Goal: Task Accomplishment & Management: Manage account settings

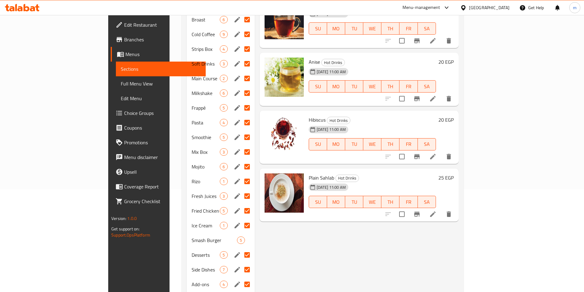
scroll to position [50, 0]
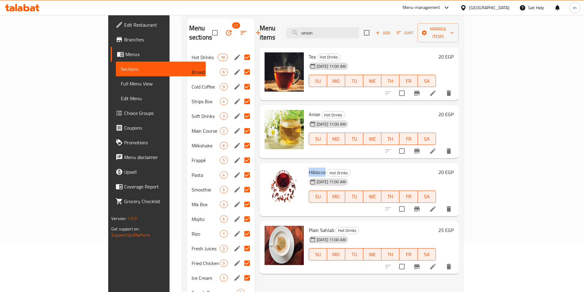
drag, startPoint x: 282, startPoint y: 165, endPoint x: 298, endPoint y: 166, distance: 16.0
click at [309, 168] on span "Hibiscus" at bounding box center [317, 172] width 17 height 9
copy span "Hibiscus"
drag, startPoint x: 282, startPoint y: 220, endPoint x: 305, endPoint y: 217, distance: 22.3
click at [309, 226] on span "Plain Sahlab" at bounding box center [321, 230] width 25 height 9
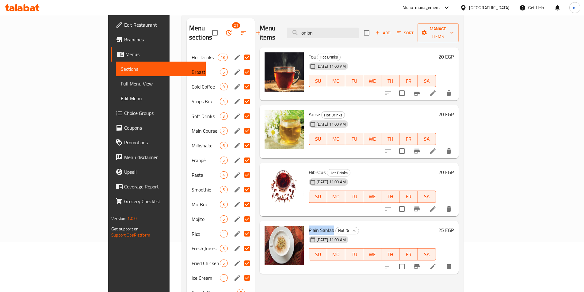
drag, startPoint x: 306, startPoint y: 219, endPoint x: 283, endPoint y: 219, distance: 23.0
click at [309, 226] on span "Plain Sahlab" at bounding box center [321, 230] width 25 height 9
click at [192, 54] on span "Hot Drinks" at bounding box center [205, 57] width 26 height 7
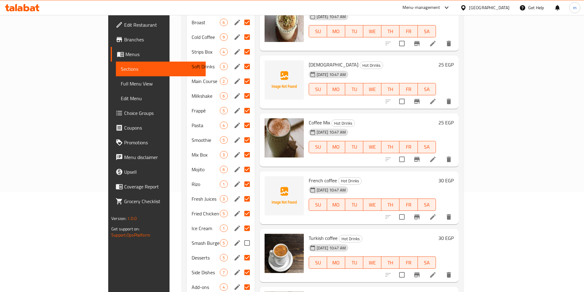
scroll to position [142, 0]
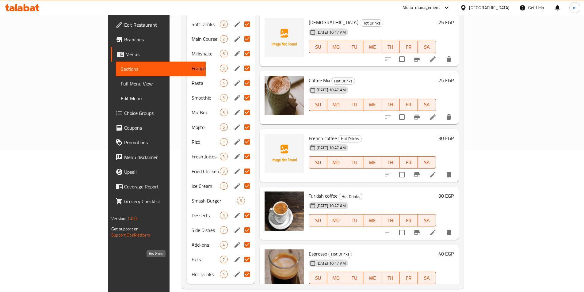
click at [192, 271] on span "Hot Drinks" at bounding box center [206, 274] width 29 height 7
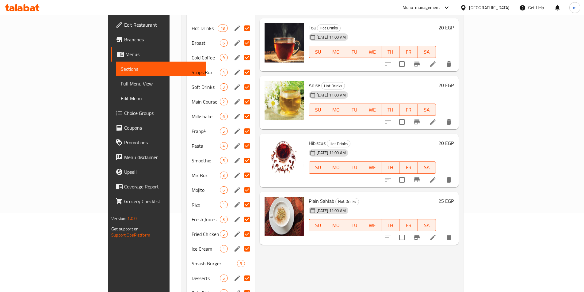
scroll to position [20, 0]
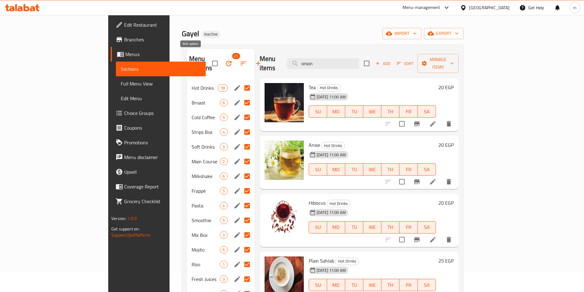
click at [226, 61] on icon "button" at bounding box center [229, 64] width 6 height 6
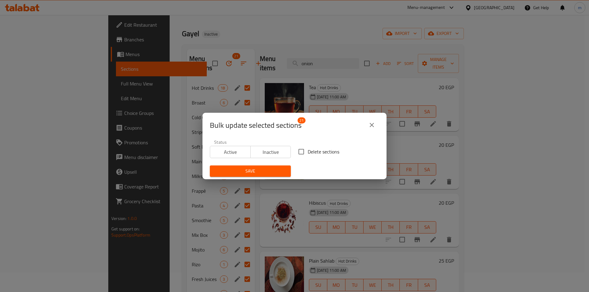
click at [370, 123] on icon "close" at bounding box center [371, 124] width 7 height 7
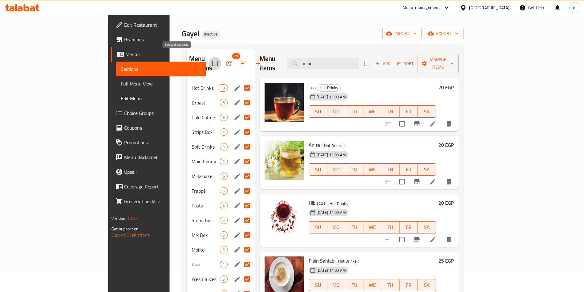
click at [209, 57] on input "checkbox" at bounding box center [215, 63] width 13 height 13
checkbox input "false"
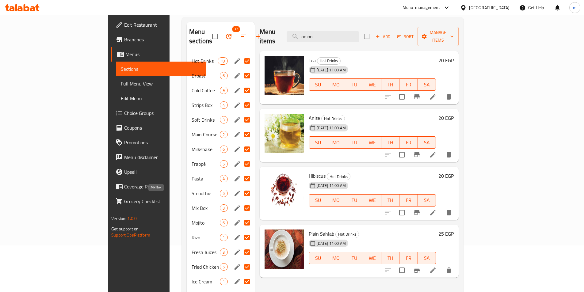
scroll to position [0, 0]
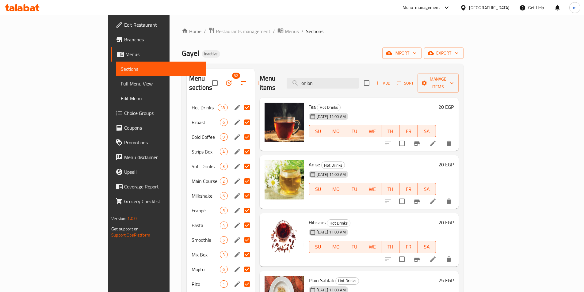
click at [241, 101] on input "Menu sections" at bounding box center [247, 107] width 13 height 13
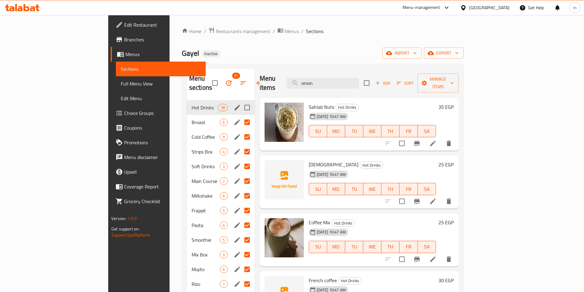
click at [241, 101] on input "Menu sections" at bounding box center [247, 107] width 13 height 13
checkbox input "true"
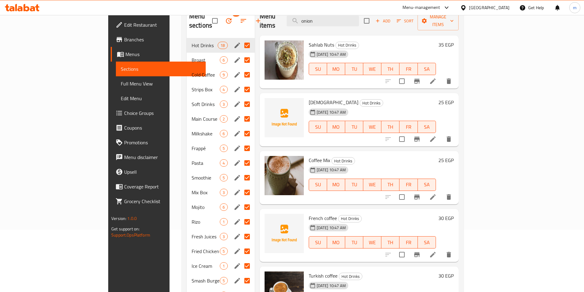
scroll to position [142, 0]
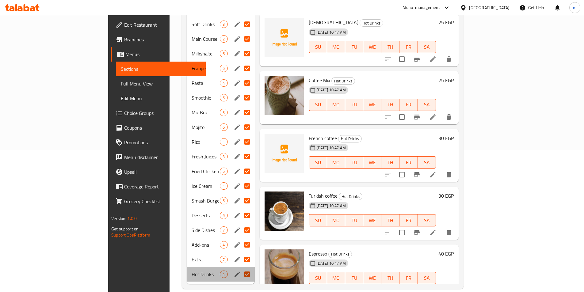
click at [187, 271] on div "Hot Drinks 4" at bounding box center [221, 274] width 68 height 15
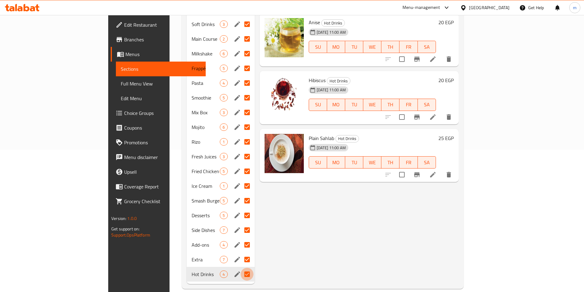
click at [241, 270] on input "Menu sections" at bounding box center [247, 274] width 13 height 13
checkbox input "false"
click at [241, 255] on input "Menu sections" at bounding box center [247, 259] width 13 height 13
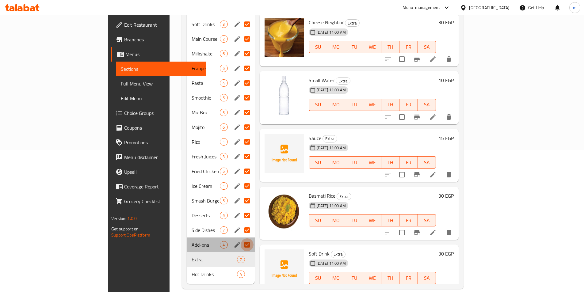
click at [241, 239] on input "Menu sections" at bounding box center [247, 245] width 13 height 13
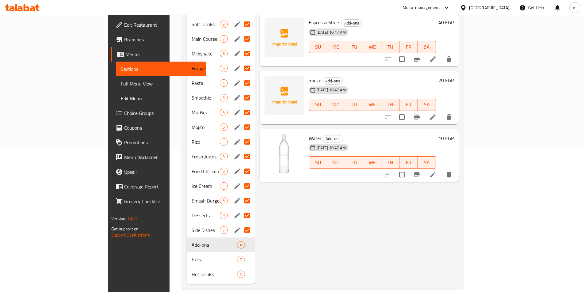
click at [241, 224] on input "Menu sections" at bounding box center [247, 230] width 13 height 13
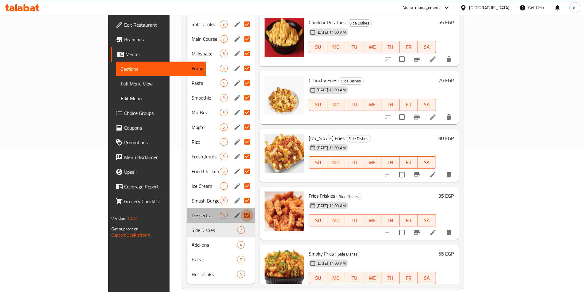
click at [241, 209] on input "Menu sections" at bounding box center [247, 215] width 13 height 13
checkbox input "false"
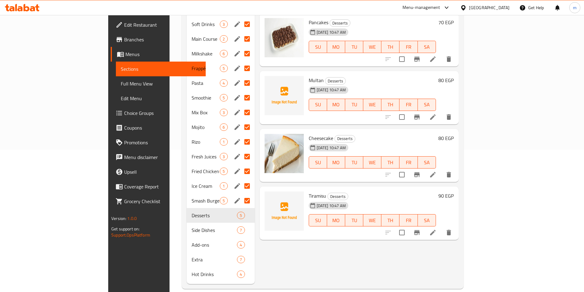
click at [220, 194] on div "Smash Burger 5" at bounding box center [221, 201] width 68 height 15
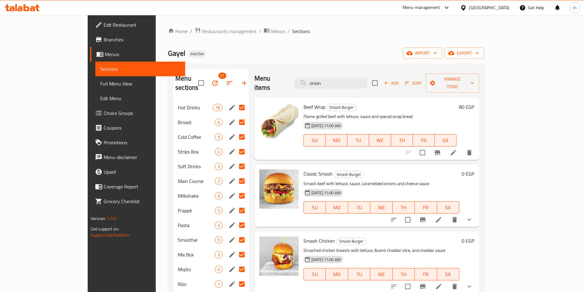
click at [236, 101] on input "Menu sections" at bounding box center [242, 107] width 13 height 13
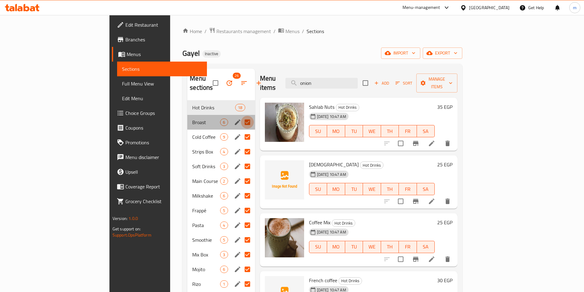
click at [241, 116] on input "Menu sections" at bounding box center [247, 122] width 13 height 13
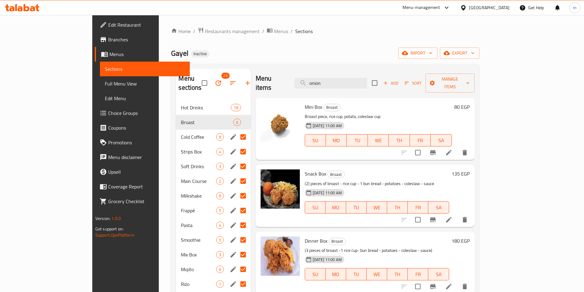
click at [237, 131] on input "Menu sections" at bounding box center [243, 137] width 13 height 13
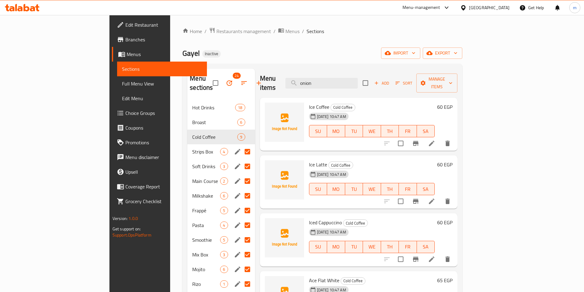
click at [241, 145] on input "Menu sections" at bounding box center [247, 151] width 13 height 13
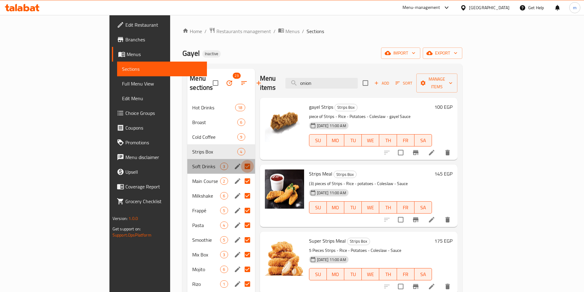
click at [241, 160] on input "Menu sections" at bounding box center [247, 166] width 13 height 13
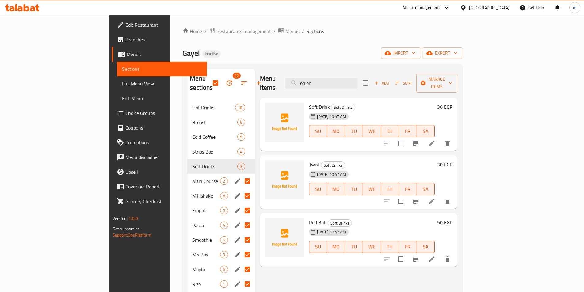
click at [241, 175] on input "Menu sections" at bounding box center [247, 181] width 13 height 13
checkbox input "false"
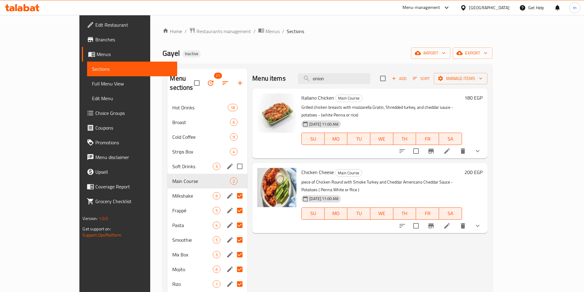
click at [233, 160] on input "Menu sections" at bounding box center [239, 166] width 13 height 13
checkbox input "true"
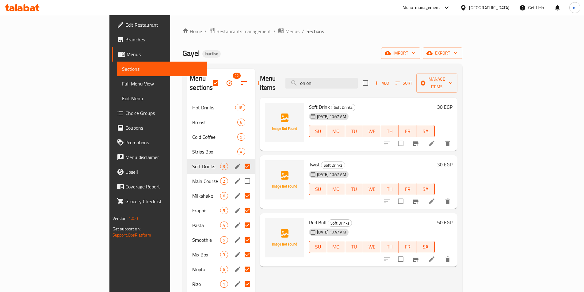
click at [241, 175] on input "Menu sections" at bounding box center [247, 181] width 13 height 13
checkbox input "true"
checkbox input "false"
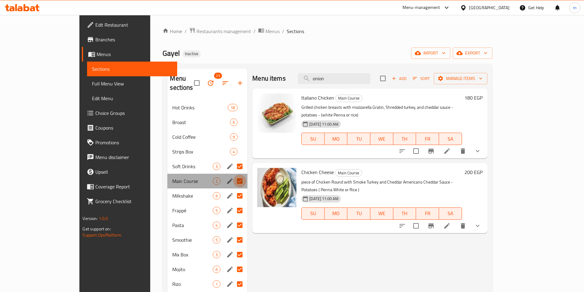
click at [233, 175] on input "Menu sections" at bounding box center [239, 181] width 13 height 13
checkbox input "false"
checkbox input "true"
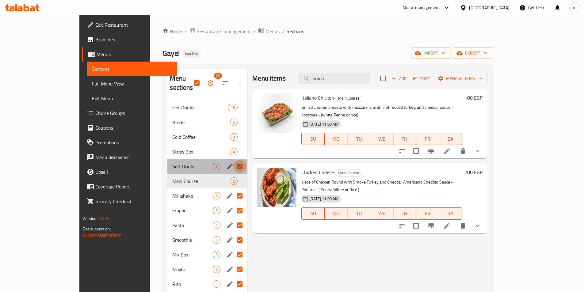
click at [233, 160] on input "Menu sections" at bounding box center [239, 166] width 13 height 13
checkbox input "false"
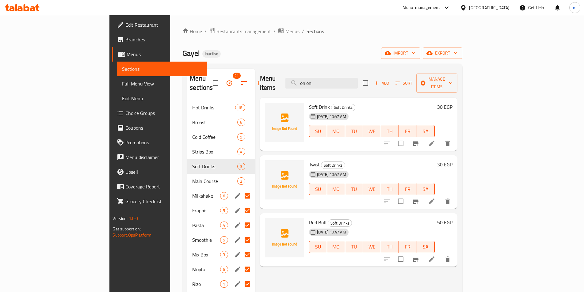
click at [241, 190] on input "Menu sections" at bounding box center [247, 196] width 13 height 13
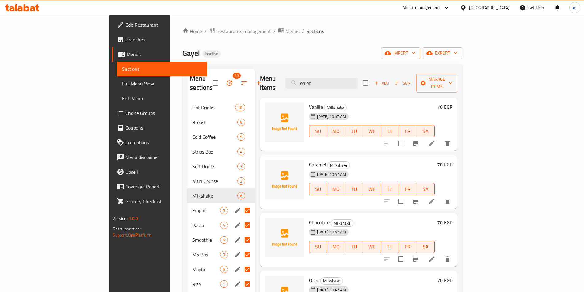
click at [241, 204] on input "Menu sections" at bounding box center [247, 210] width 13 height 13
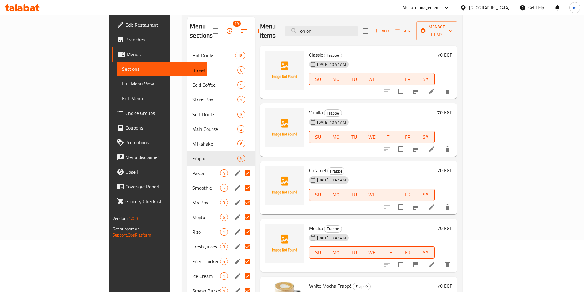
scroll to position [61, 0]
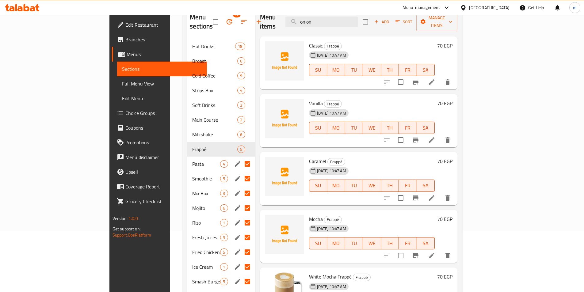
click at [241, 158] on input "Menu sections" at bounding box center [247, 164] width 13 height 13
checkbox input "false"
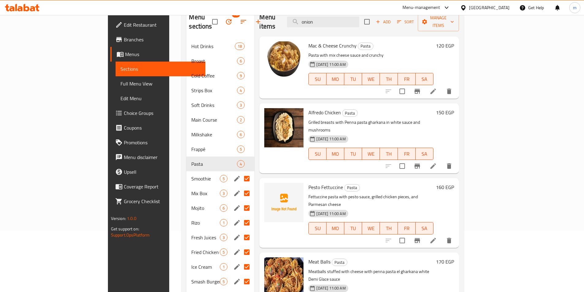
click at [240, 172] on input "Menu sections" at bounding box center [246, 178] width 13 height 13
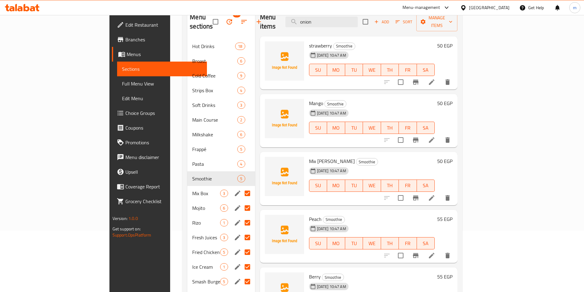
click at [241, 188] on input "Menu sections" at bounding box center [247, 193] width 13 height 13
checkbox input "false"
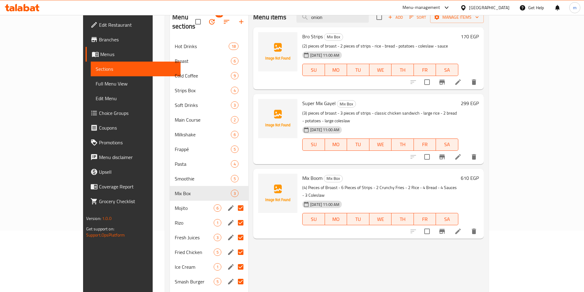
click at [234, 202] on input "Menu sections" at bounding box center [240, 208] width 13 height 13
checkbox input "false"
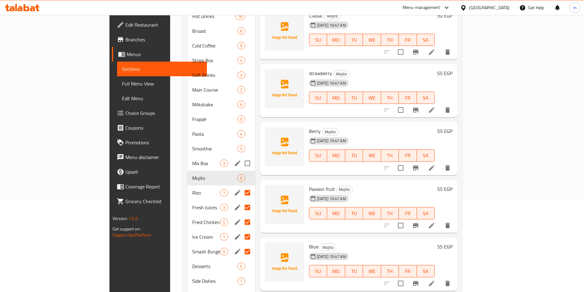
scroll to position [92, 0]
click at [241, 245] on input "Menu sections" at bounding box center [247, 251] width 13 height 13
checkbox input "false"
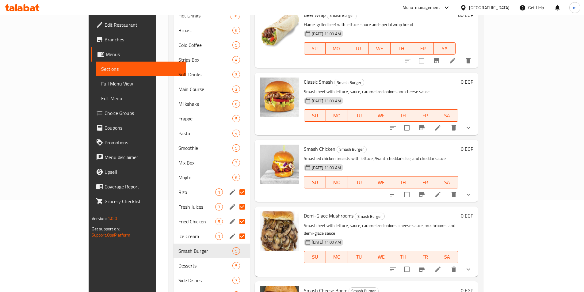
click at [236, 230] on input "Menu sections" at bounding box center [242, 236] width 13 height 13
checkbox input "false"
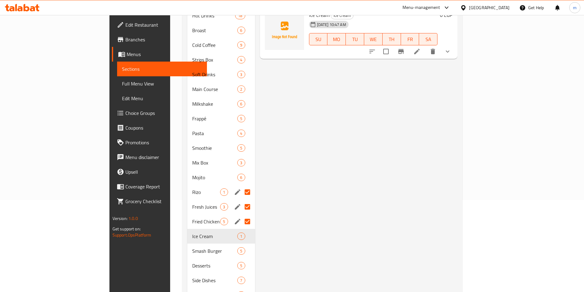
click at [241, 215] on input "Menu sections" at bounding box center [247, 221] width 13 height 13
checkbox input "false"
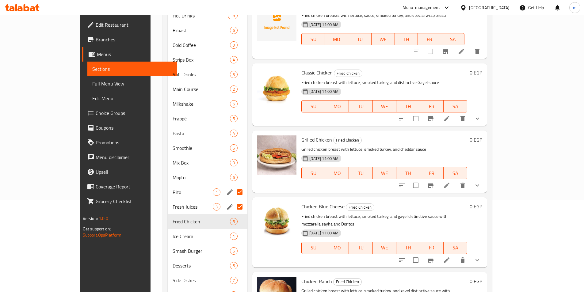
click at [233, 201] on input "Menu sections" at bounding box center [239, 207] width 13 height 13
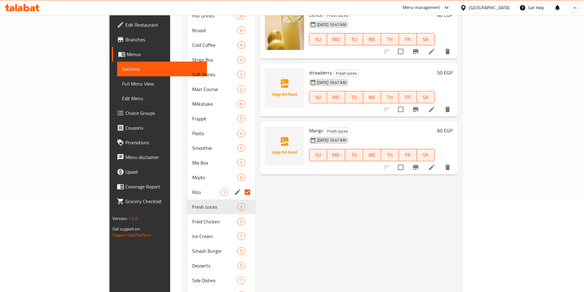
click at [241, 186] on input "Menu sections" at bounding box center [247, 192] width 13 height 13
checkbox input "false"
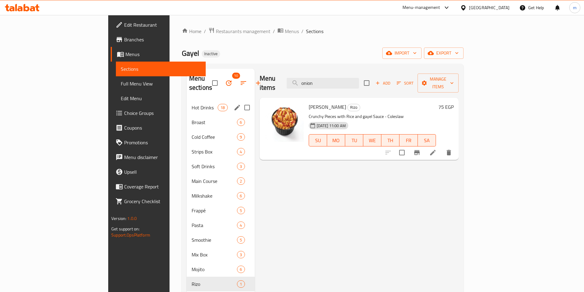
click at [241, 101] on input "Menu sections" at bounding box center [247, 107] width 13 height 13
checkbox input "true"
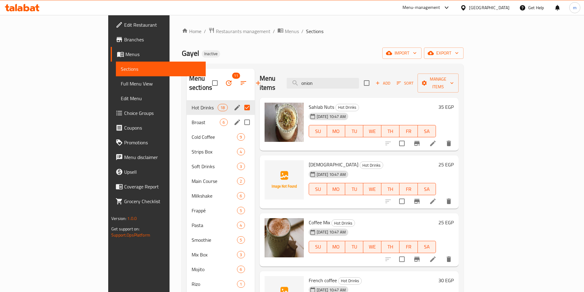
click at [241, 116] on input "Menu sections" at bounding box center [247, 122] width 13 height 13
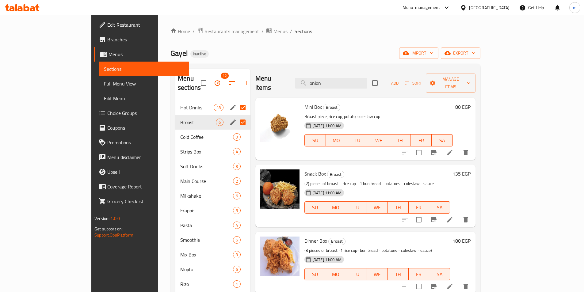
click at [236, 116] on input "Menu sections" at bounding box center [242, 122] width 13 height 13
checkbox input "false"
click at [236, 101] on input "Menu sections" at bounding box center [242, 107] width 13 height 13
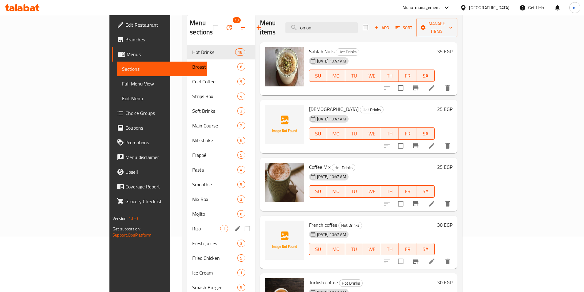
scroll to position [142, 0]
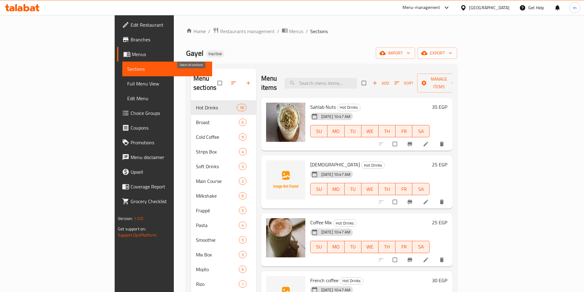
click at [214, 80] on input "checkbox" at bounding box center [220, 83] width 13 height 12
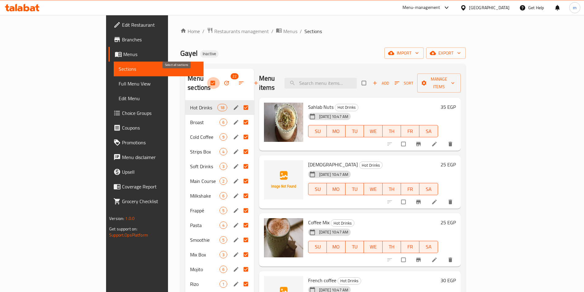
click at [207, 77] on input "checkbox" at bounding box center [213, 83] width 13 height 12
checkbox input "false"
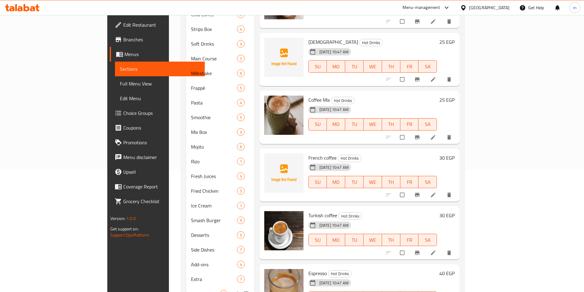
scroll to position [142, 0]
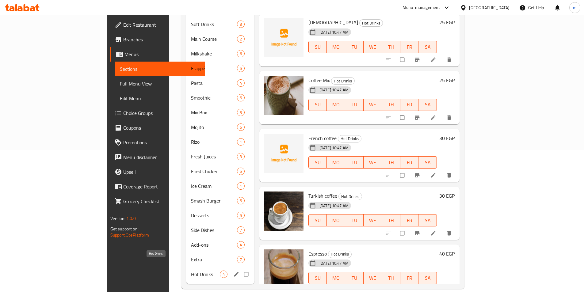
click at [191, 271] on span "Hot Drinks" at bounding box center [205, 274] width 29 height 7
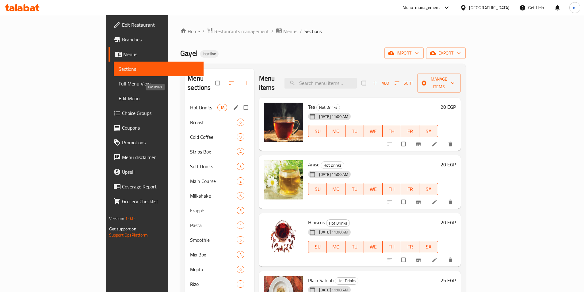
click at [190, 104] on span "Hot Drinks" at bounding box center [203, 107] width 27 height 7
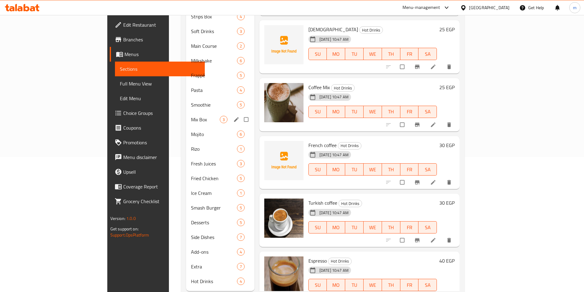
scroll to position [142, 0]
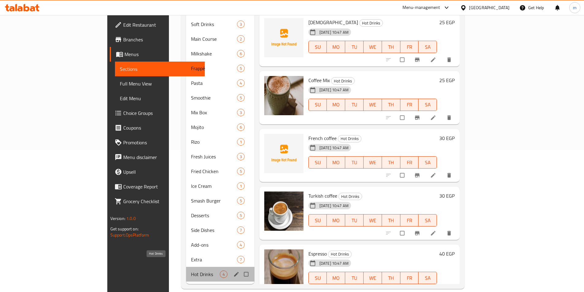
click at [191, 271] on span "Hot Drinks" at bounding box center [205, 274] width 29 height 7
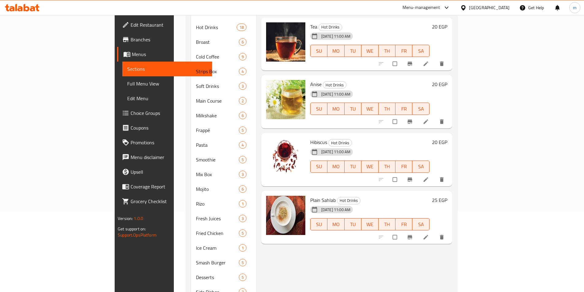
scroll to position [20, 0]
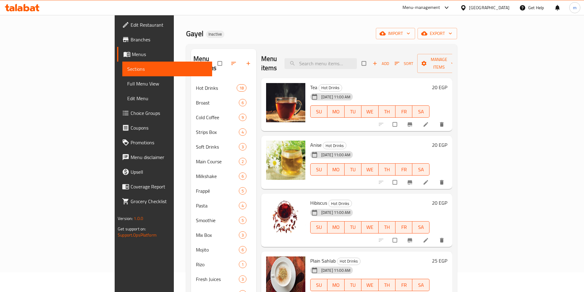
click at [402, 119] on input "checkbox" at bounding box center [395, 125] width 13 height 12
checkbox input "true"
click at [402, 177] on input "checkbox" at bounding box center [395, 183] width 13 height 12
checkbox input "true"
click at [402, 235] on input "checkbox" at bounding box center [395, 241] width 13 height 12
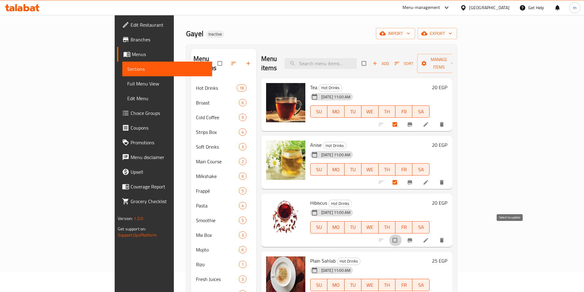
checkbox input "true"
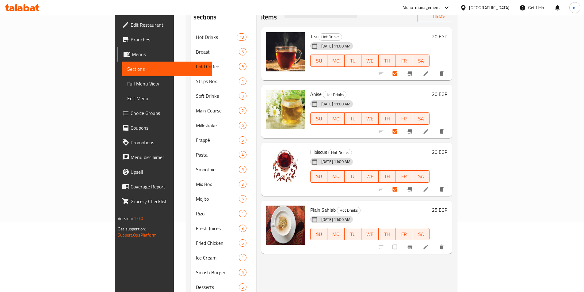
scroll to position [142, 0]
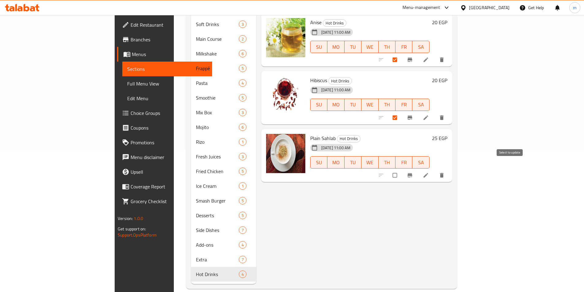
click at [402, 170] on input "checkbox" at bounding box center [395, 176] width 13 height 12
checkbox input "true"
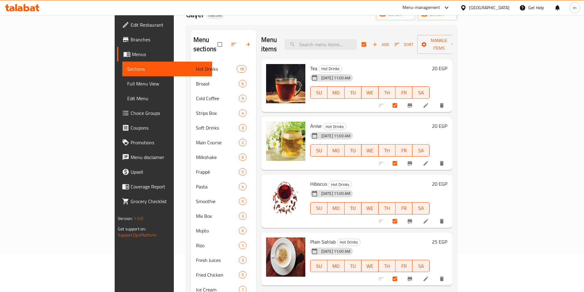
scroll to position [0, 0]
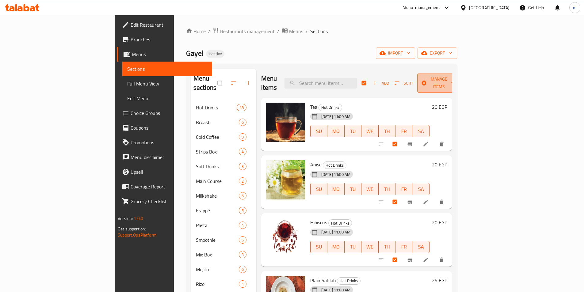
click at [456, 78] on span "Manage items" at bounding box center [439, 82] width 34 height 15
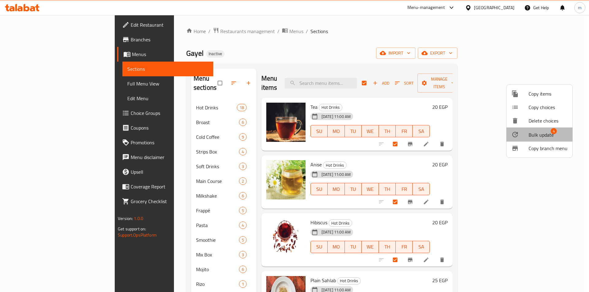
click at [537, 134] on span "Bulk update" at bounding box center [540, 134] width 25 height 7
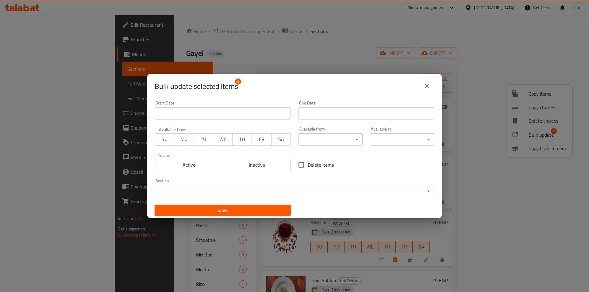
click at [366, 190] on body "​ Menu-management Egypt Get Help m Edit Restaurant Branches Menus Sections Full…" at bounding box center [294, 153] width 589 height 277
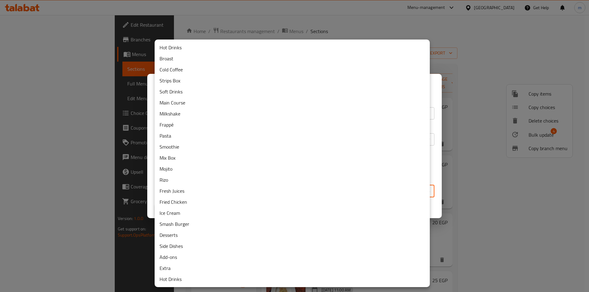
click at [216, 49] on li "Hot Drinks" at bounding box center [292, 47] width 275 height 11
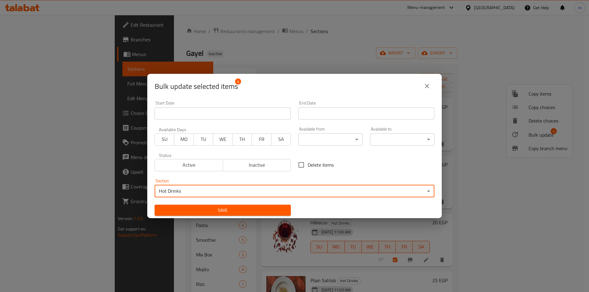
click at [254, 207] on span "Save" at bounding box center [222, 211] width 126 height 8
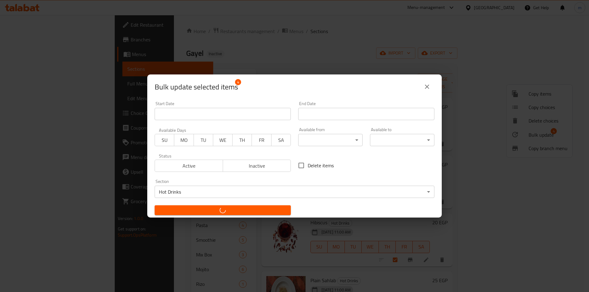
checkbox input "false"
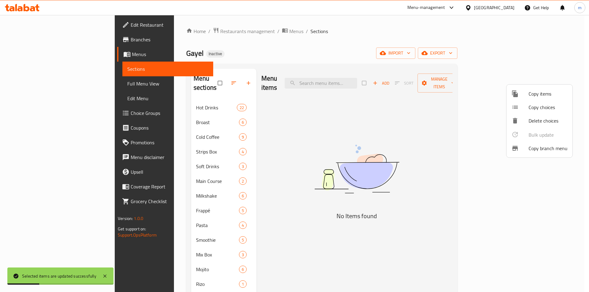
click at [166, 91] on div at bounding box center [294, 146] width 589 height 292
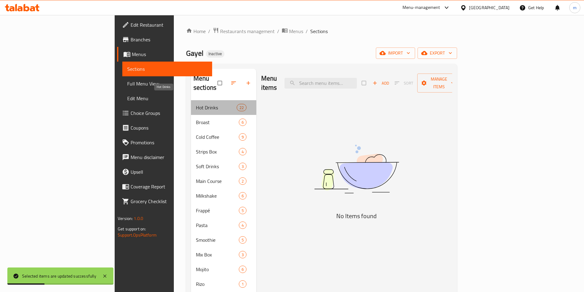
click at [196, 104] on span "Hot Drinks" at bounding box center [216, 107] width 41 height 7
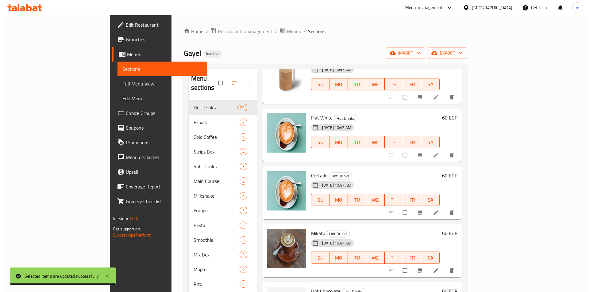
scroll to position [142, 0]
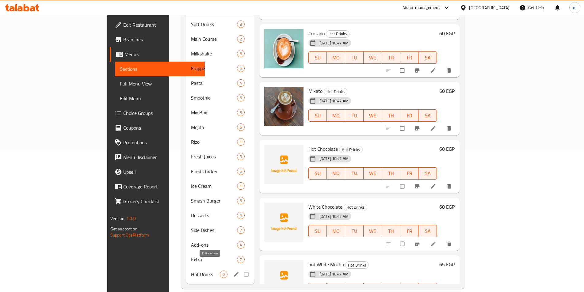
click at [233, 271] on icon "edit" at bounding box center [236, 274] width 6 height 6
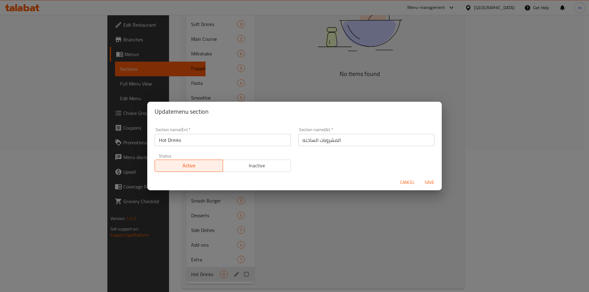
click at [403, 183] on span "Cancel" at bounding box center [407, 183] width 15 height 8
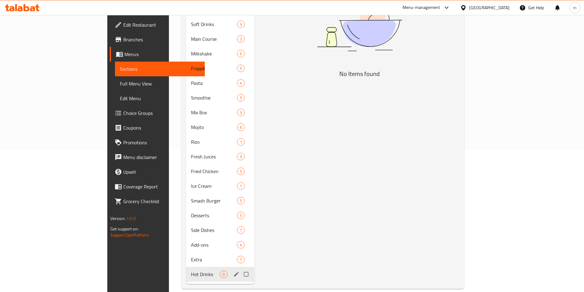
click at [240, 269] on input "Menu sections" at bounding box center [246, 275] width 13 height 12
checkbox input "true"
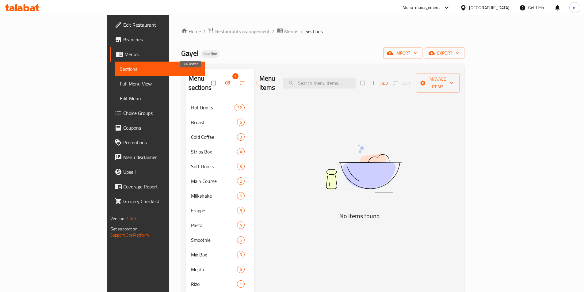
click at [225, 81] on icon "button" at bounding box center [227, 83] width 5 height 5
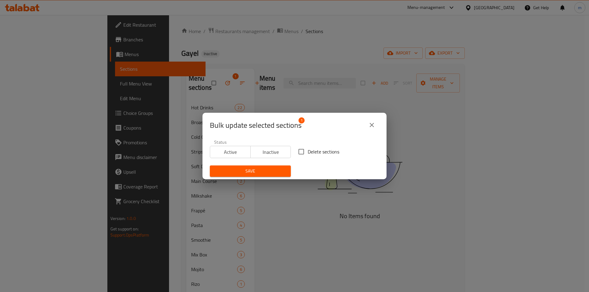
click at [301, 153] on input "Delete sections" at bounding box center [301, 151] width 13 height 13
checkbox input "true"
click at [281, 168] on span "Save" at bounding box center [250, 171] width 71 height 8
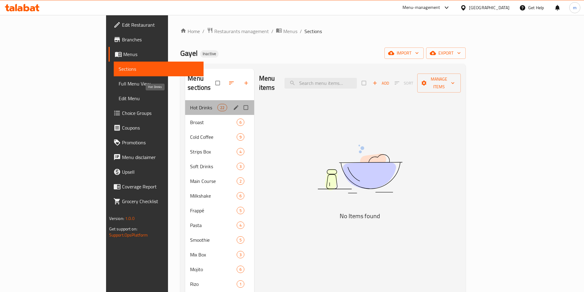
click at [190, 104] on span "Hot Drinks" at bounding box center [203, 107] width 27 height 7
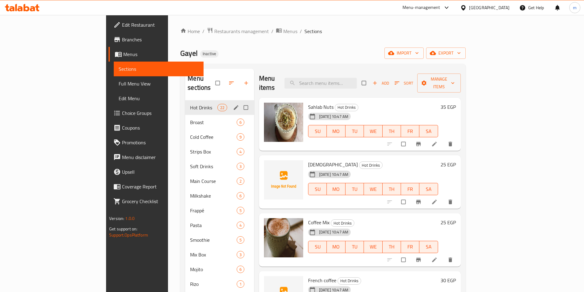
click at [233, 105] on icon "edit" at bounding box center [236, 108] width 6 height 6
click at [234, 105] on icon "edit" at bounding box center [236, 107] width 5 height 5
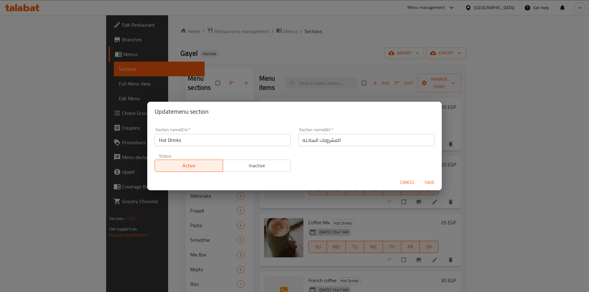
click at [230, 146] on input "Hot Drinks" at bounding box center [223, 140] width 136 height 12
paste input "in cafe"
type input "Hot Drinks in cafe"
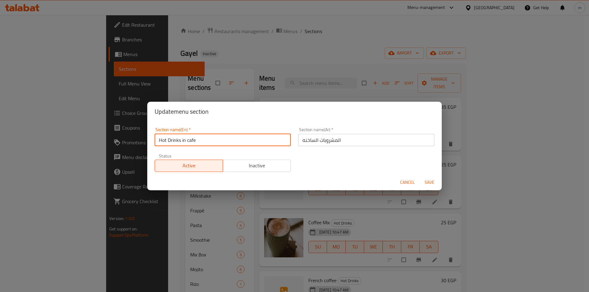
click at [320, 140] on input "المشروبات الساخنه" at bounding box center [366, 140] width 136 height 12
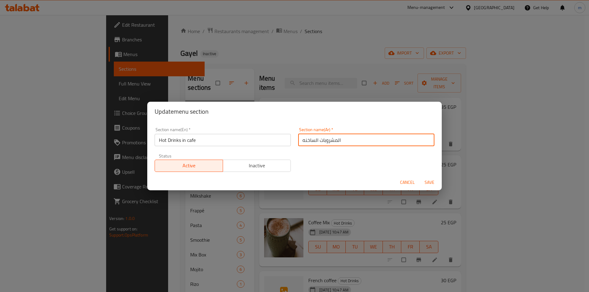
click at [302, 139] on input "المشروبات الساخنه" at bounding box center [366, 140] width 136 height 12
click at [300, 142] on input "المشروبات الساخنه" at bounding box center [366, 140] width 136 height 12
type input "المشروبات الساخنة فى الكافية"
click at [424, 187] on button "Save" at bounding box center [430, 182] width 20 height 11
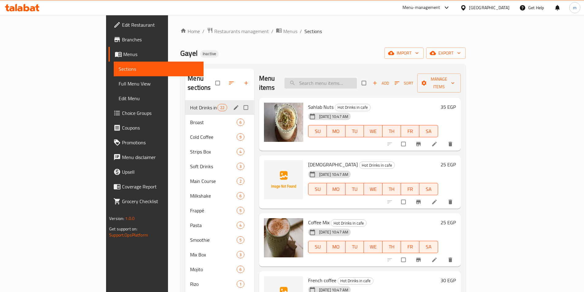
click at [357, 78] on input "search" at bounding box center [321, 83] width 72 height 11
paste input "Classic Chicken"
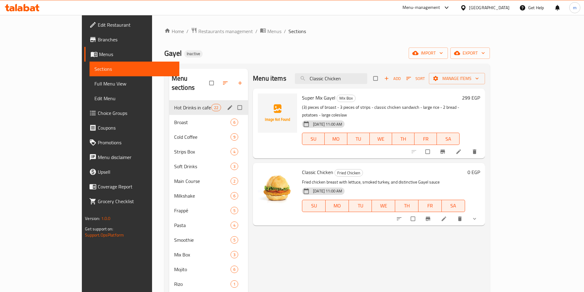
click at [363, 72] on div "Menu items Classic Chicken Add Sort Manage items" at bounding box center [369, 79] width 232 height 20
click at [364, 75] on input "Classic Chicken" at bounding box center [331, 78] width 72 height 11
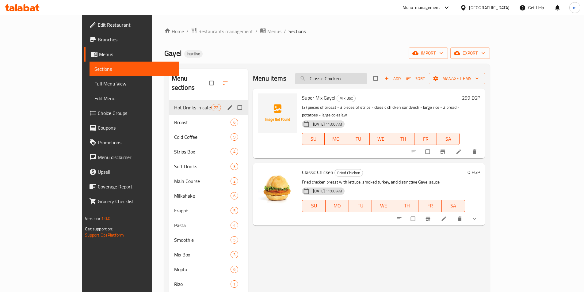
paste input "Grilled"
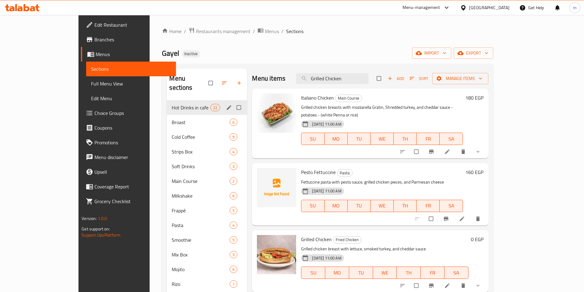
click at [357, 88] on div "Menu items Grilled Chicken Add Sort Manage items" at bounding box center [370, 79] width 236 height 20
click at [362, 81] on input "Grilled Chicken" at bounding box center [332, 78] width 72 height 11
paste input "Chicken Blue Cheese"
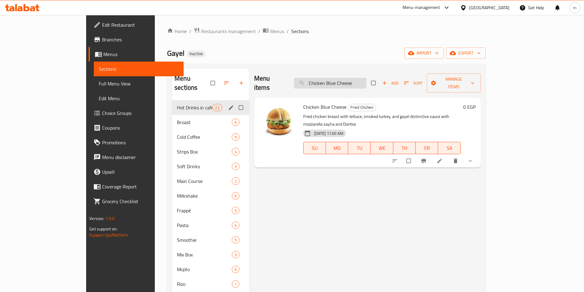
click at [366, 78] on input "Chicken Blue Cheese" at bounding box center [330, 83] width 72 height 11
paste input "Ranch"
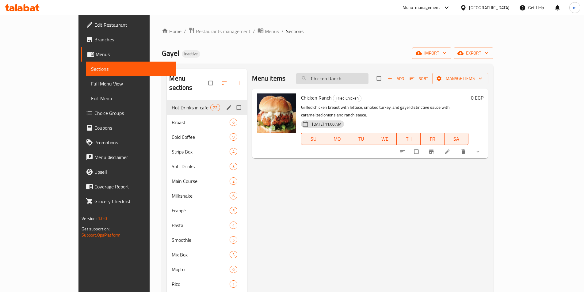
click at [369, 78] on input "Chicken Ranch" at bounding box center [332, 78] width 72 height 11
paste input "Beef Wrap"
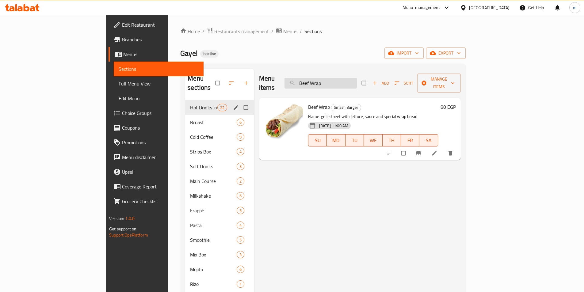
click at [355, 78] on input "Beef Wrap" at bounding box center [321, 83] width 72 height 11
paste input "Classic Smash"
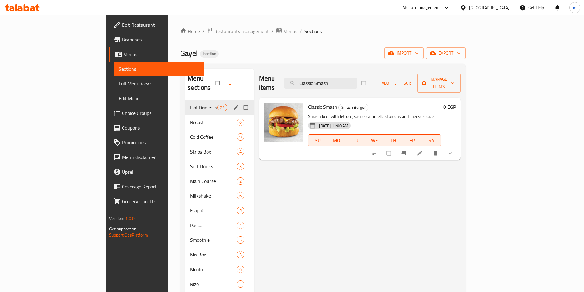
type input "Classic Smash"
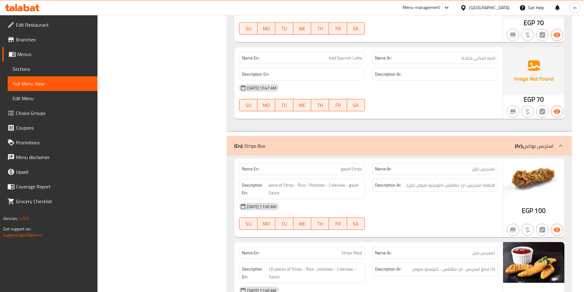
scroll to position [2613, 0]
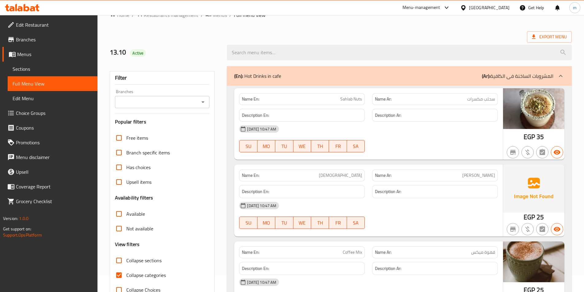
scroll to position [92, 0]
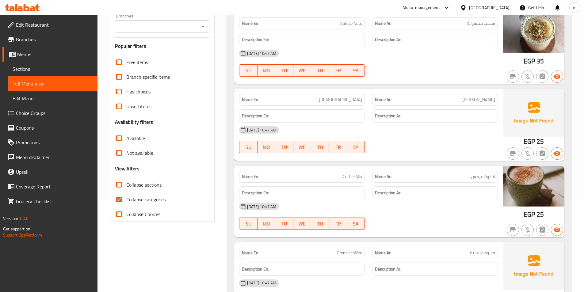
click at [143, 200] on span "Collapse categories" at bounding box center [146, 199] width 40 height 7
click at [126, 200] on input "Collapse categories" at bounding box center [119, 199] width 15 height 15
checkbox input "false"
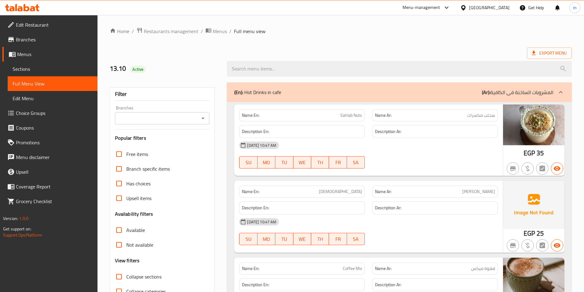
click at [122, 275] on input "Collapse sections" at bounding box center [119, 277] width 15 height 15
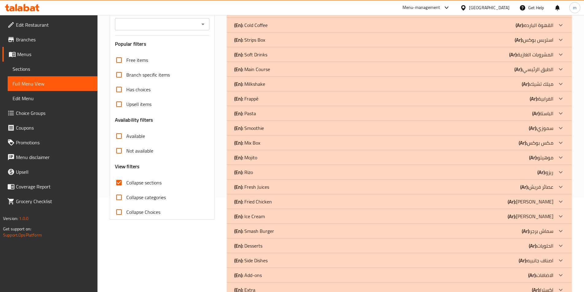
scroll to position [112, 0]
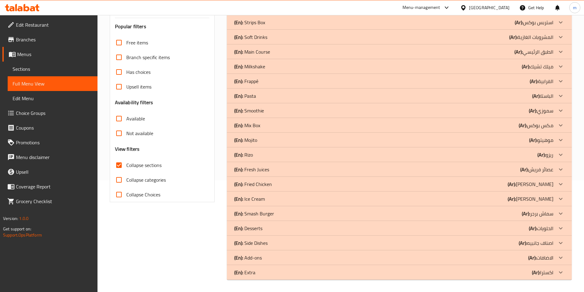
click at [399, 272] on div "(En): Extra (Ar): اكسترا" at bounding box center [393, 272] width 319 height 7
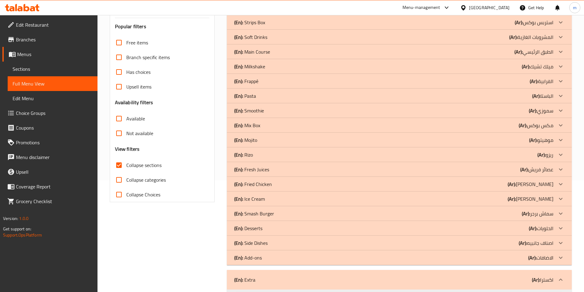
drag, startPoint x: 484, startPoint y: 259, endPoint x: 482, endPoint y: 251, distance: 8.5
click at [484, 259] on div "(En): Add-ons (Ar): الاضافات" at bounding box center [393, 257] width 319 height 7
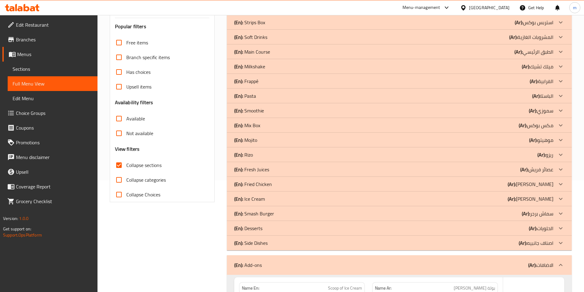
click at [472, 244] on div "(En): Side Dishes (Ar): اصناف جانبيه" at bounding box center [393, 243] width 319 height 7
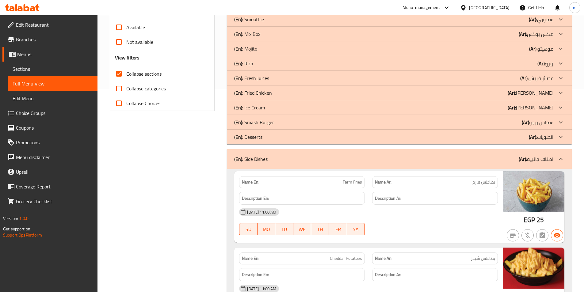
scroll to position [204, 0]
click at [496, 156] on div "(En): Side Dishes (Ar): اصناف جانبيه" at bounding box center [393, 158] width 319 height 7
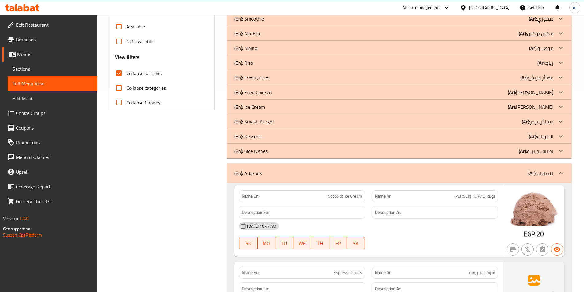
click at [396, 153] on div "(En): Side Dishes (Ar): اصناف جانبيه" at bounding box center [393, 151] width 319 height 7
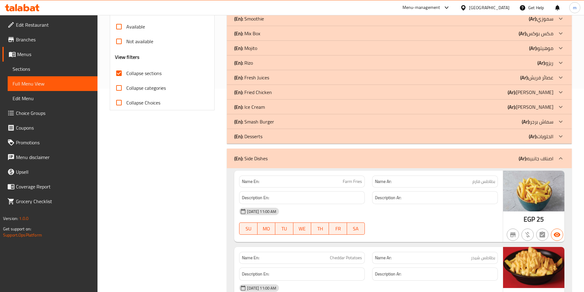
click at [425, 139] on div "(En): Desserts (Ar): الحلويات" at bounding box center [393, 136] width 319 height 7
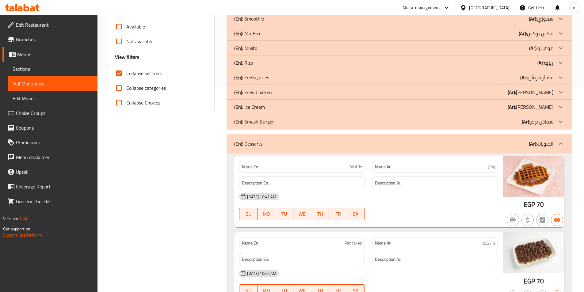
click at [446, 136] on div "(En): Desserts (Ar): الحلويات" at bounding box center [399, 144] width 345 height 20
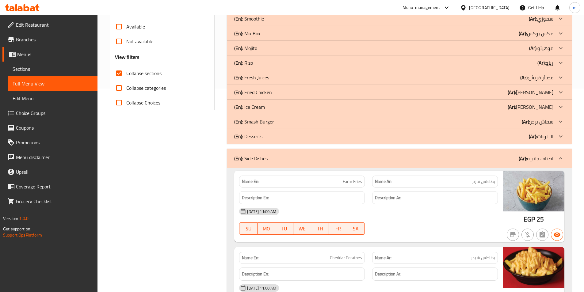
click at [451, 138] on div "(En): Desserts (Ar): الحلويات" at bounding box center [393, 136] width 319 height 7
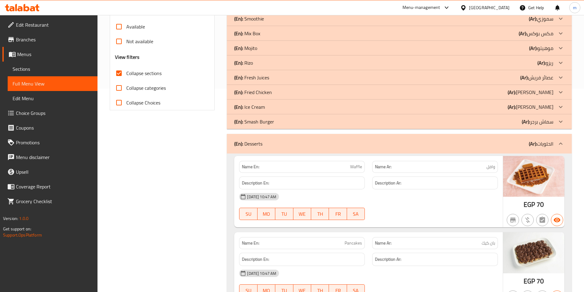
click at [456, 121] on div "(En): Smash Burger (Ar): سماش برجر" at bounding box center [393, 121] width 319 height 7
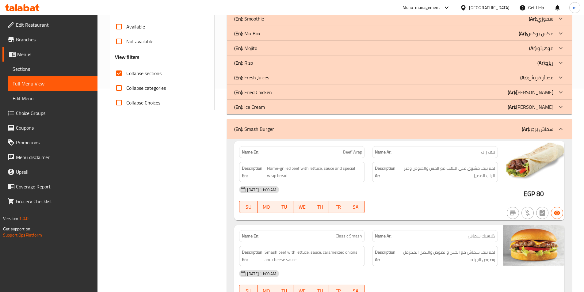
click at [476, 108] on div "(En): Ice Cream (Ar): الايس كريم" at bounding box center [393, 106] width 319 height 7
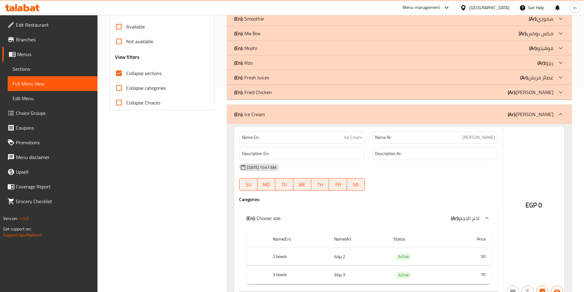
click at [483, 92] on div "(En): Fried Chicken (Ar): فرايد تشكين" at bounding box center [393, 92] width 319 height 7
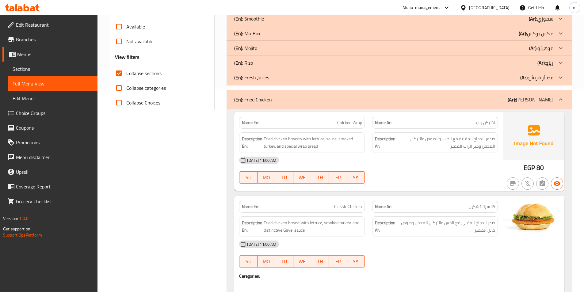
click at [485, 82] on div "(En): Fresh Juices (Ar): عصائر فريش" at bounding box center [399, 77] width 345 height 15
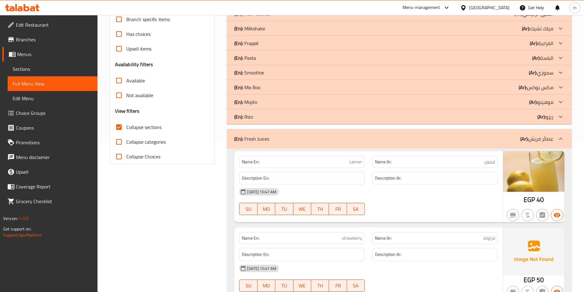
scroll to position [142, 0]
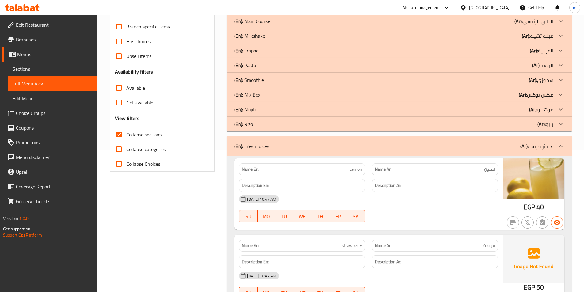
click at [497, 109] on div "(En): Mojito (Ar): موهيتو" at bounding box center [393, 109] width 319 height 7
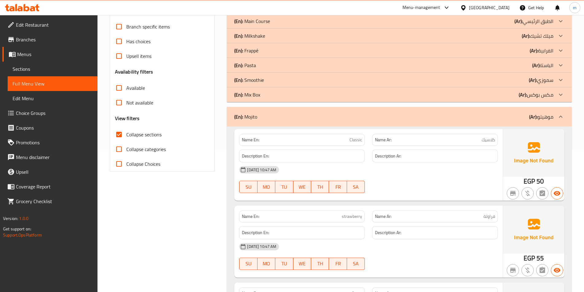
click at [500, 81] on div "(En): Smoothie (Ar): سموزي" at bounding box center [393, 79] width 319 height 7
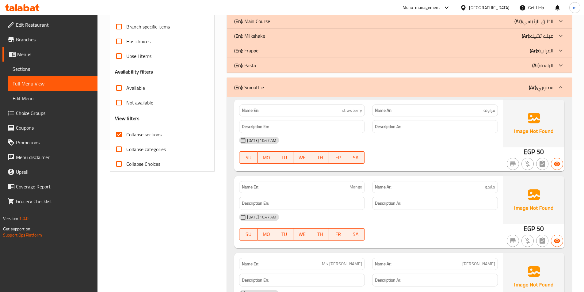
click at [502, 48] on div "(En): Frappé (Ar): الفرابية" at bounding box center [393, 50] width 319 height 7
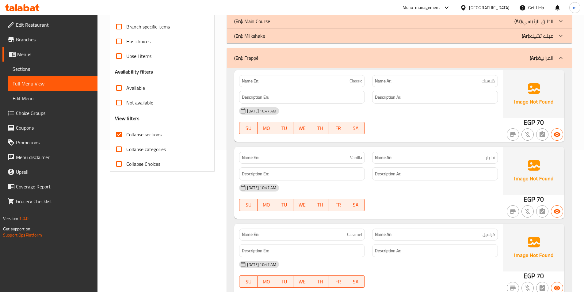
scroll to position [112, 0]
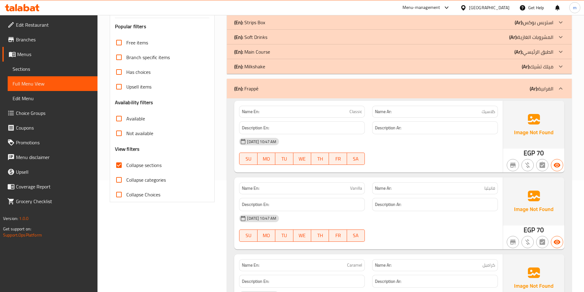
click at [501, 64] on div "(En): Milkshake (Ar): ميلك تشيك" at bounding box center [393, 66] width 319 height 7
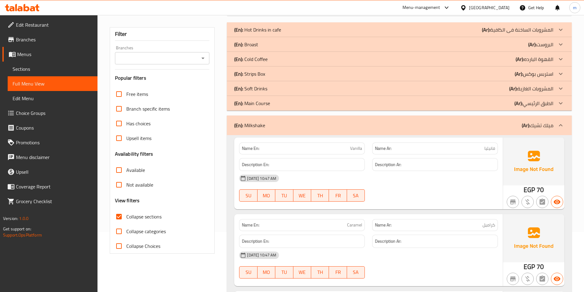
scroll to position [50, 0]
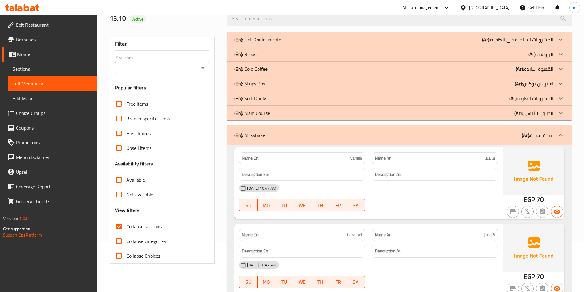
click at [497, 98] on div "(En): Soft Drinks (Ar): المشروبات الغازية" at bounding box center [393, 98] width 319 height 7
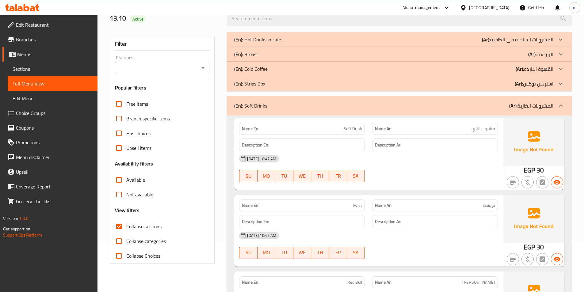
click at [494, 70] on div "(En): Cold Coffee (Ar): القهوة البارده" at bounding box center [393, 68] width 319 height 7
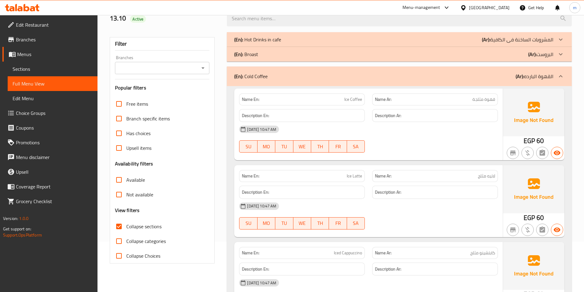
click at [487, 39] on b "(Ar):" at bounding box center [486, 39] width 8 height 9
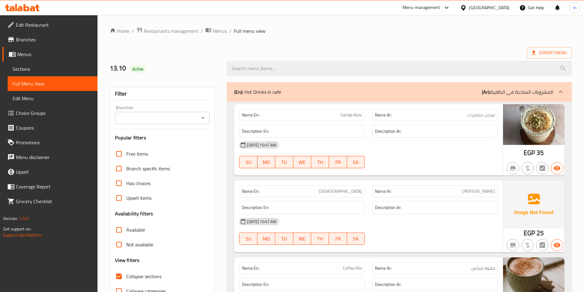
scroll to position [123, 0]
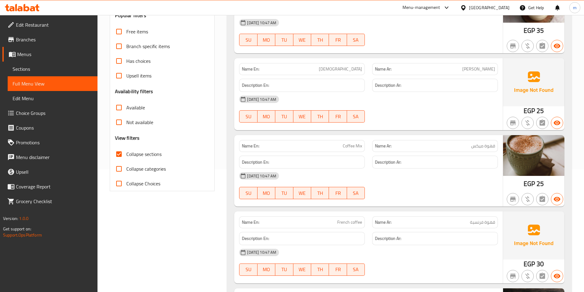
click at [136, 154] on span "Collapse sections" at bounding box center [143, 154] width 35 height 7
click at [126, 154] on input "Collapse sections" at bounding box center [119, 154] width 15 height 15
click at [136, 153] on span "Collapse sections" at bounding box center [143, 154] width 35 height 7
click at [126, 153] on input "Collapse sections" at bounding box center [119, 154] width 15 height 15
checkbox input "true"
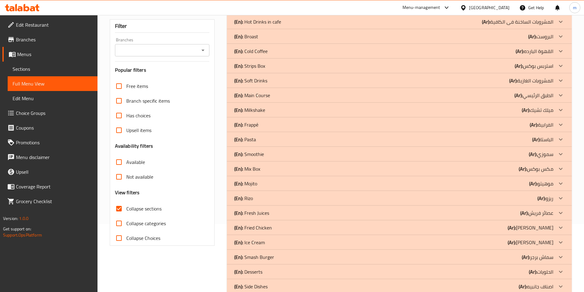
scroll to position [112, 0]
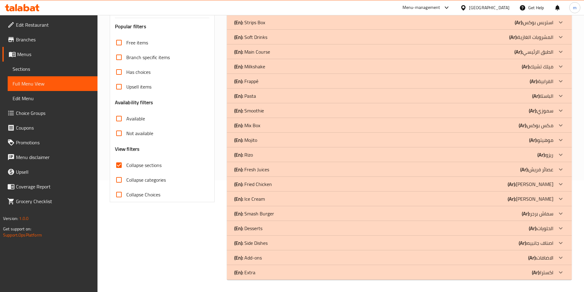
click at [516, 183] on b "(Ar):" at bounding box center [512, 184] width 8 height 9
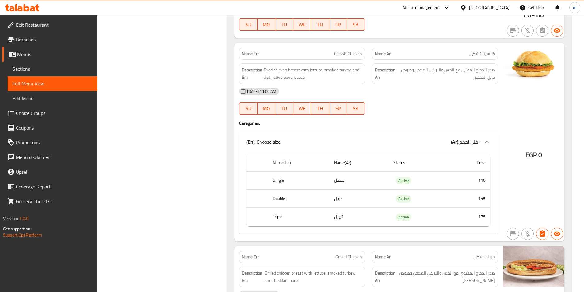
scroll to position [357, 0]
click at [268, 79] on span "Fried chicken breast with lettuce, smoked turkey, and distinctive Gayel sauce" at bounding box center [313, 73] width 98 height 15
click at [265, 77] on span "Fried chicken breast with lettuce, smoked turkey, and distinctive Gayel sauce" at bounding box center [313, 73] width 98 height 15
drag, startPoint x: 265, startPoint y: 77, endPoint x: 281, endPoint y: 77, distance: 16.6
click at [281, 77] on span "Fried chicken breast with lettuce, smoked turkey, and distinctive Gayel sauce" at bounding box center [313, 73] width 98 height 15
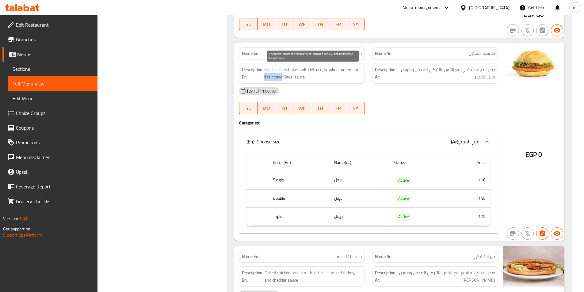
copy span "distinctive"
click at [357, 52] on span "Classic Chicken" at bounding box center [348, 53] width 28 height 6
copy span "Classic Chicken"
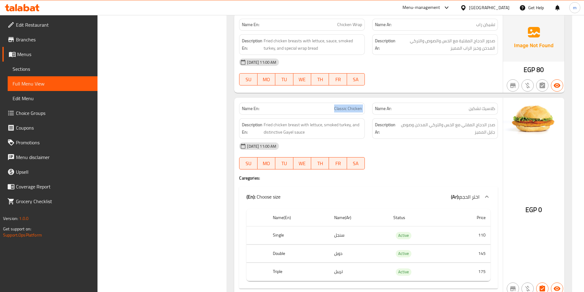
scroll to position [296, 0]
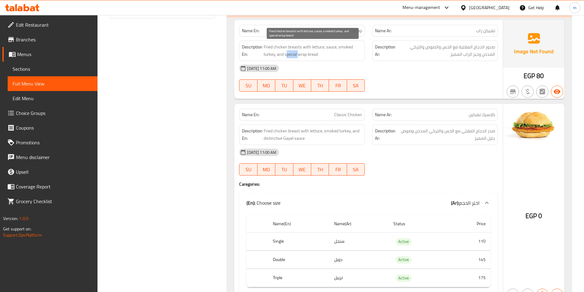
click at [299, 54] on span "Fried chicken breasts with lettuce, sauce, smoked turkey, and special wrap bread" at bounding box center [313, 50] width 98 height 15
click at [286, 55] on span "Fried chicken breasts with lettuce, sauce, smoked turkey, and special wrap bread" at bounding box center [313, 50] width 98 height 15
drag, startPoint x: 285, startPoint y: 54, endPoint x: 297, endPoint y: 56, distance: 12.6
click at [297, 56] on span "Fried chicken breasts with lettuce, sauce, smoked turkey, and special wrap bread" at bounding box center [313, 50] width 98 height 15
copy span "special"
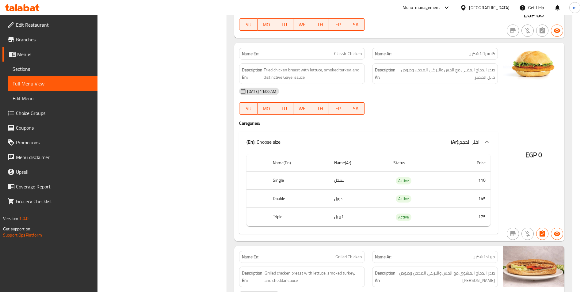
scroll to position [357, 0]
click at [340, 52] on span "Classic Chicken" at bounding box center [348, 53] width 28 height 6
copy span "Classic Chicken"
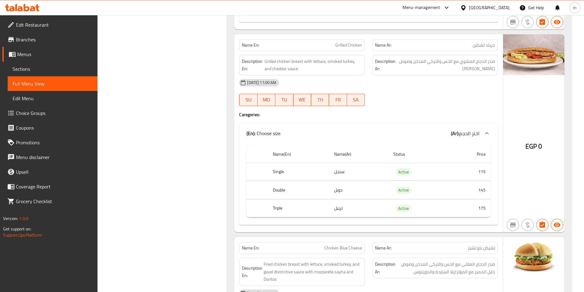
scroll to position [572, 0]
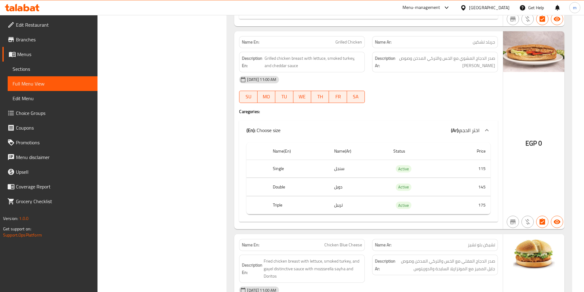
click at [352, 43] on span "Grilled Chicken" at bounding box center [349, 42] width 27 height 6
copy span "Grilled Chicken"
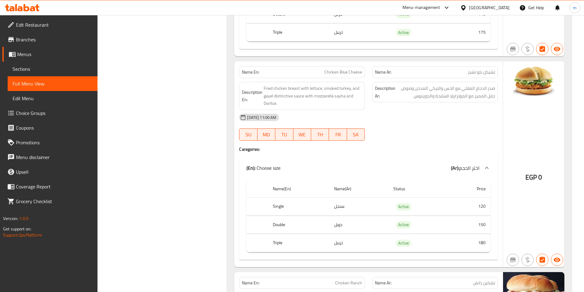
scroll to position [756, 0]
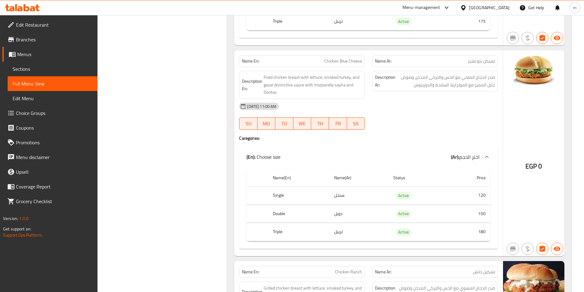
click at [336, 63] on span "Chicken Blue Cheese" at bounding box center [343, 61] width 38 height 6
copy span "Chicken Blue Cheese"
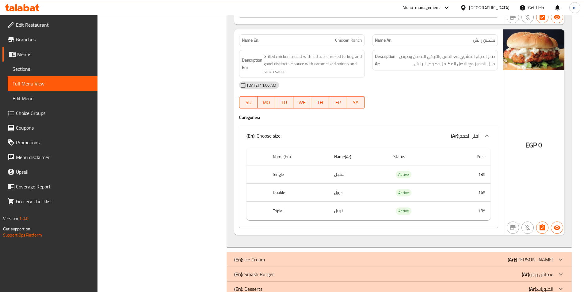
scroll to position [987, 0]
drag, startPoint x: 468, startPoint y: 44, endPoint x: 482, endPoint y: 43, distance: 13.8
click at [482, 43] on p "Name Ar: تشكين رانش" at bounding box center [435, 41] width 120 height 6
copy span "رانش"
click at [354, 43] on span "Chicken Ranch" at bounding box center [348, 41] width 27 height 6
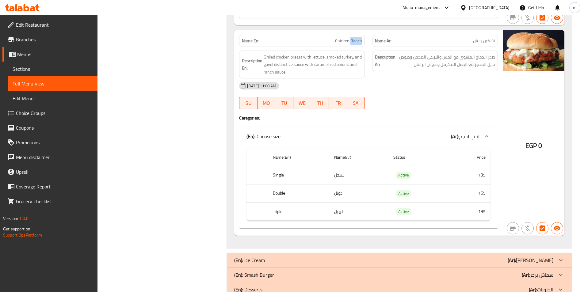
click at [354, 43] on span "Chicken Ranch" at bounding box center [348, 41] width 27 height 6
copy span "Chicken Ranch"
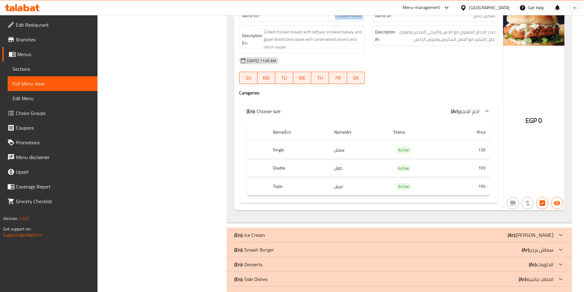
scroll to position [1048, 0]
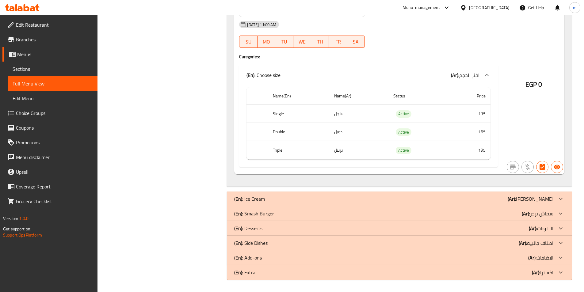
click at [510, 213] on div "(En): Smash Burger (Ar): سماش برجر" at bounding box center [393, 213] width 319 height 7
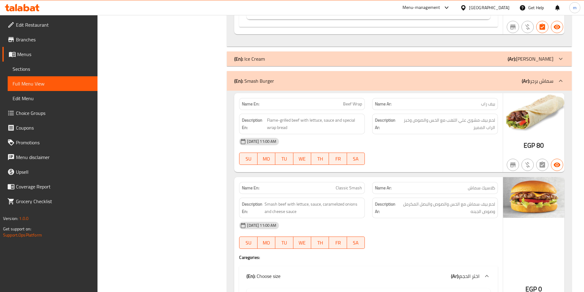
scroll to position [1203, 0]
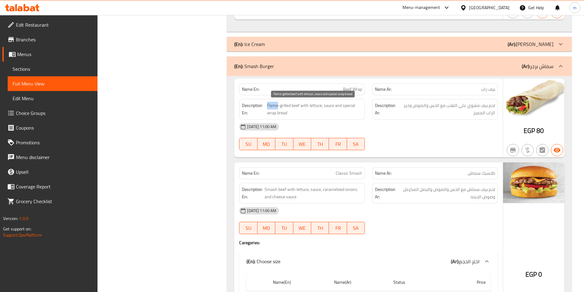
drag, startPoint x: 267, startPoint y: 106, endPoint x: 277, endPoint y: 108, distance: 10.4
click at [277, 108] on span "Flame-grilled beef with lettuce, sauce and special wrap bread" at bounding box center [314, 109] width 95 height 15
copy span "Flame"
click at [354, 91] on span "Beef Wrap" at bounding box center [352, 89] width 19 height 6
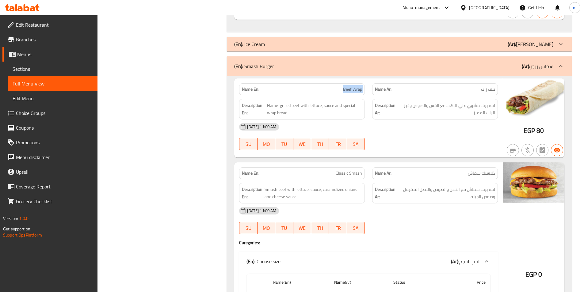
click at [354, 91] on span "Beef Wrap" at bounding box center [352, 89] width 19 height 6
copy span "Beef Wrap"
drag, startPoint x: 267, startPoint y: 107, endPoint x: 278, endPoint y: 107, distance: 11.7
click at [278, 107] on span "Flame-grilled beef with lettuce, sauce and special wrap bread" at bounding box center [314, 109] width 95 height 15
click at [355, 175] on span "Classic Smash" at bounding box center [349, 173] width 26 height 6
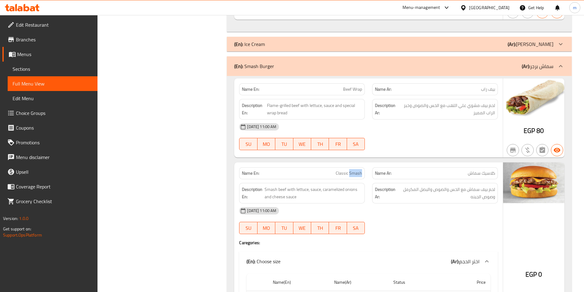
click at [355, 175] on span "Classic Smash" at bounding box center [349, 173] width 26 height 6
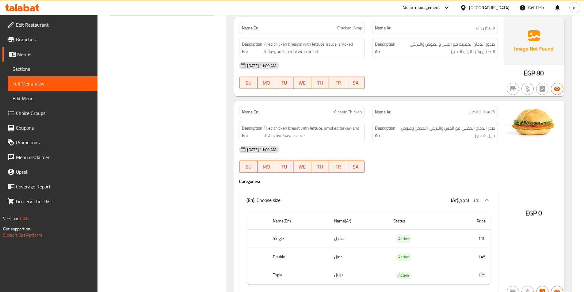
scroll to position [314, 0]
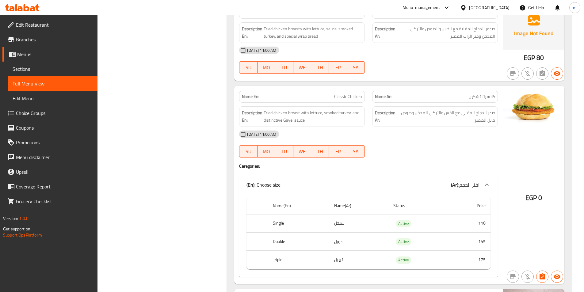
click at [348, 97] on span "Classic Chicken" at bounding box center [348, 97] width 28 height 6
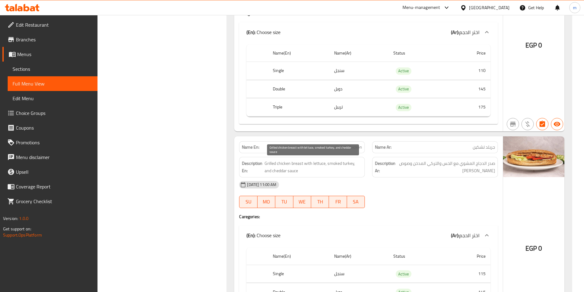
scroll to position [467, 0]
click at [350, 146] on span "Grilled Chicken" at bounding box center [349, 147] width 27 height 6
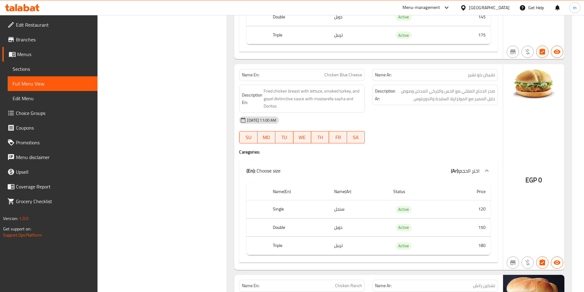
scroll to position [743, 0]
click at [340, 71] on span "Chicken Blue Cheese" at bounding box center [343, 74] width 38 height 6
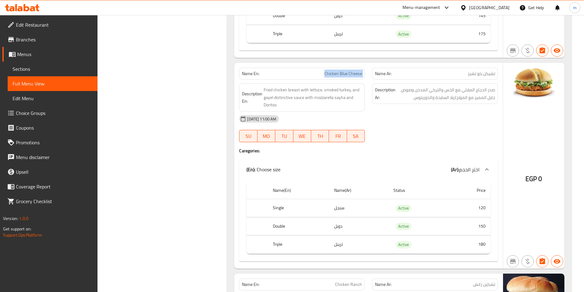
click at [339, 71] on span "Chicken Blue Cheese" at bounding box center [343, 74] width 38 height 6
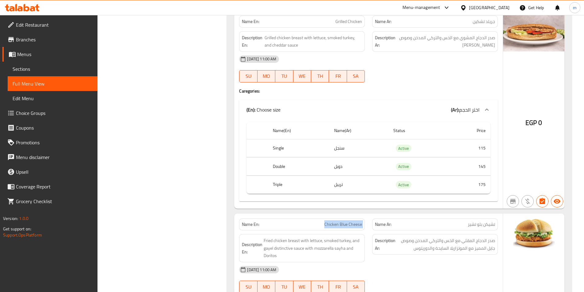
scroll to position [590, 0]
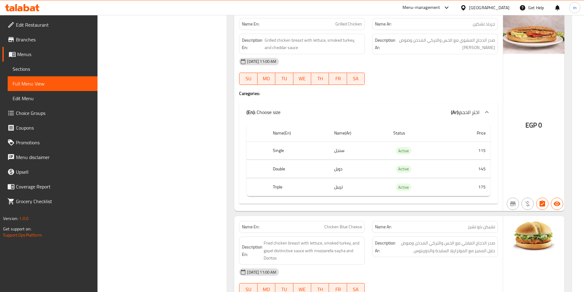
click at [340, 27] on span "Grilled Chicken" at bounding box center [349, 24] width 27 height 6
click at [353, 25] on span "Grilled Chicken" at bounding box center [349, 24] width 27 height 6
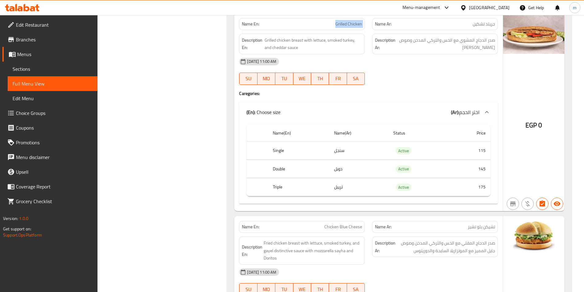
click at [353, 25] on span "Grilled Chicken" at bounding box center [349, 24] width 27 height 6
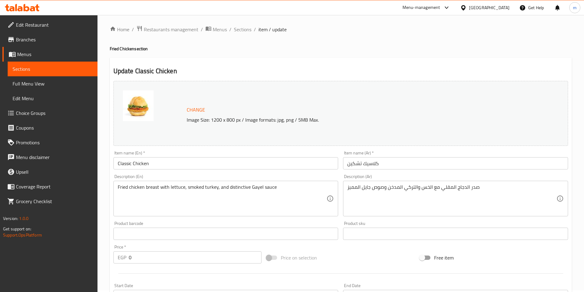
scroll to position [123, 0]
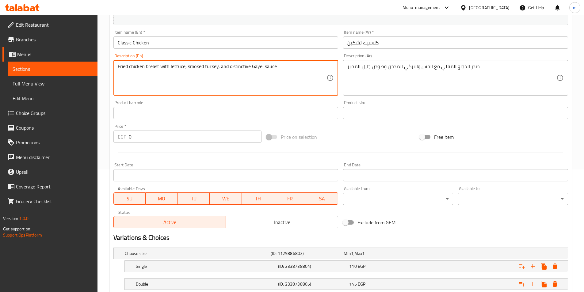
click at [227, 69] on textarea "Fried chicken breast with lettuce, smoked turkey, and distinctive Gayel sauce" at bounding box center [222, 77] width 209 height 29
paste textarea "special"
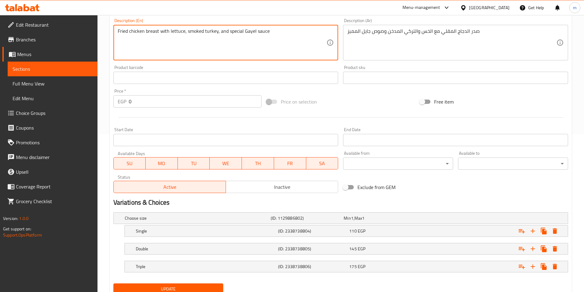
scroll to position [182, 0]
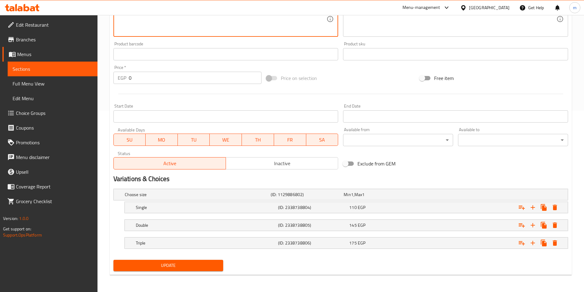
type textarea "Fried chicken breast with lettuce, smoked turkey, and special Gayel sauce"
click at [165, 273] on div "Update" at bounding box center [168, 266] width 115 height 16
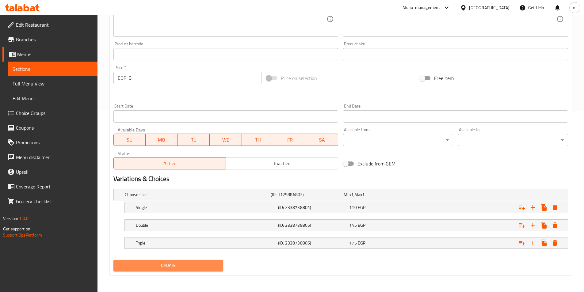
click at [171, 268] on span "Update" at bounding box center [168, 266] width 100 height 8
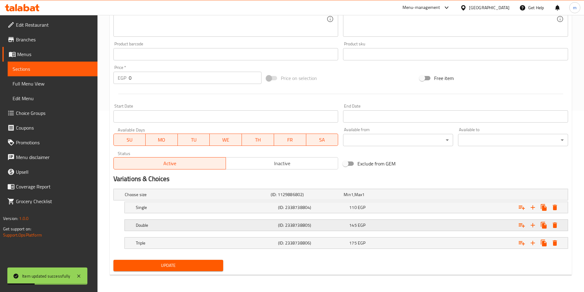
click at [235, 226] on h5 "Double" at bounding box center [206, 225] width 140 height 6
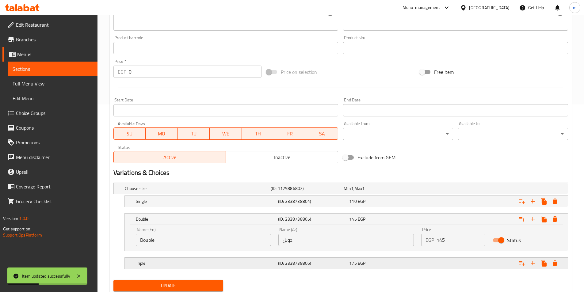
scroll to position [208, 0]
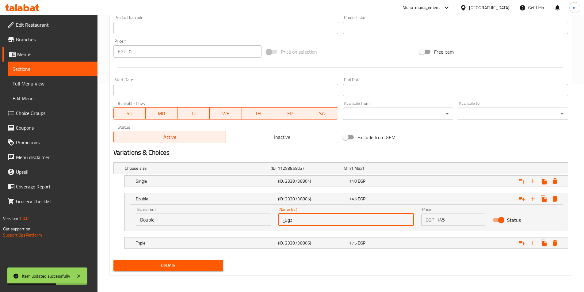
click at [290, 221] on input "دوبل" at bounding box center [346, 220] width 136 height 12
type input "دبل"
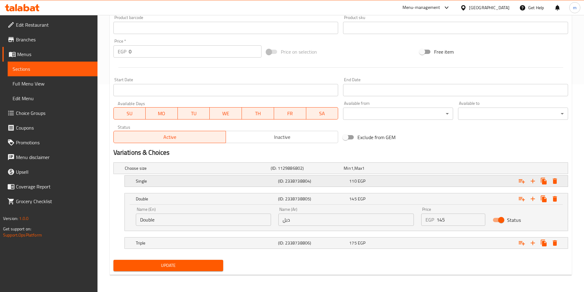
click at [251, 182] on h5 "Single" at bounding box center [206, 181] width 140 height 6
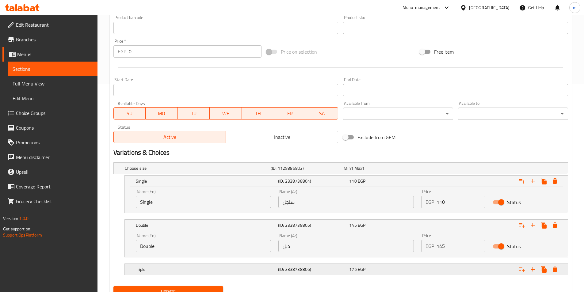
click at [283, 270] on h5 "(ID: 2338738806)" at bounding box center [312, 270] width 69 height 6
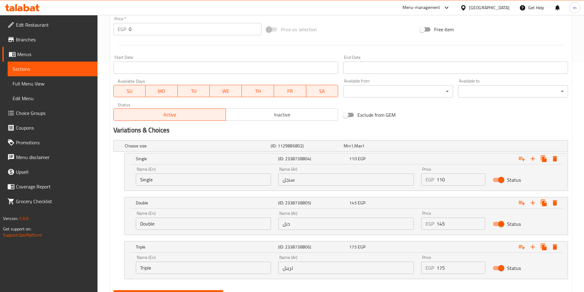
scroll to position [261, 0]
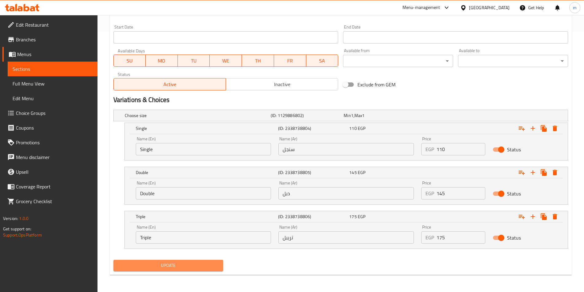
click at [178, 264] on span "Update" at bounding box center [168, 266] width 100 height 8
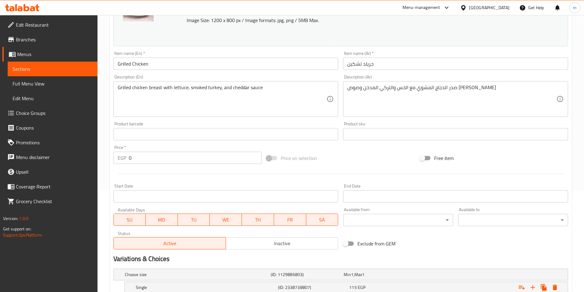
scroll to position [182, 0]
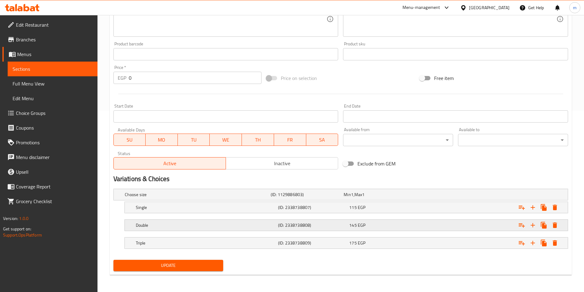
click at [267, 224] on h5 "Double" at bounding box center [206, 225] width 140 height 6
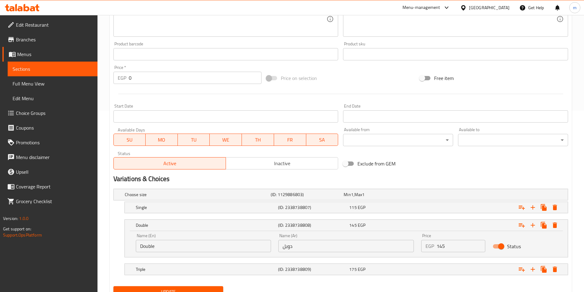
click at [292, 246] on input "دوبل" at bounding box center [346, 246] width 136 height 12
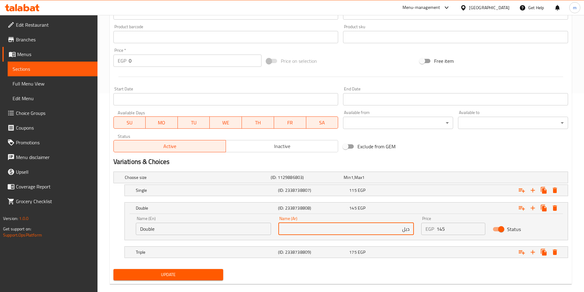
scroll to position [208, 0]
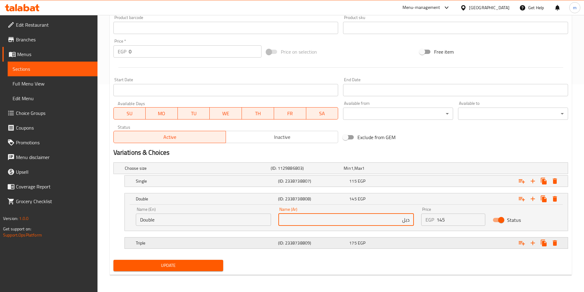
type input "دبل"
click at [229, 247] on div "Triple" at bounding box center [206, 243] width 142 height 9
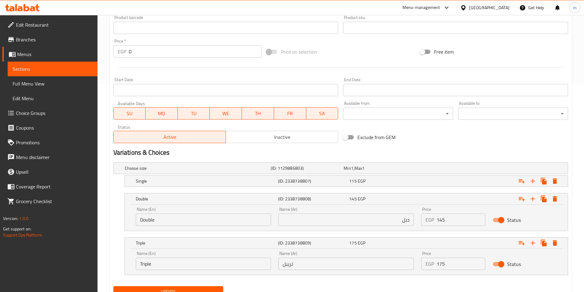
click at [219, 287] on button "Update" at bounding box center [168, 291] width 110 height 11
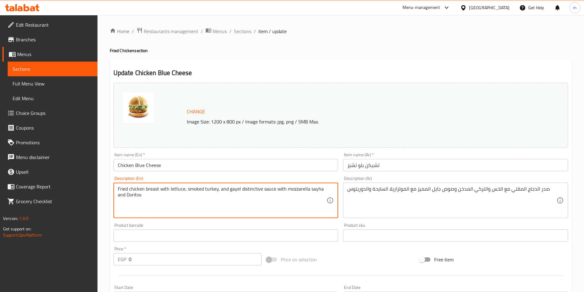
drag, startPoint x: 240, startPoint y: 189, endPoint x: 259, endPoint y: 189, distance: 19.6
paste textarea "special"
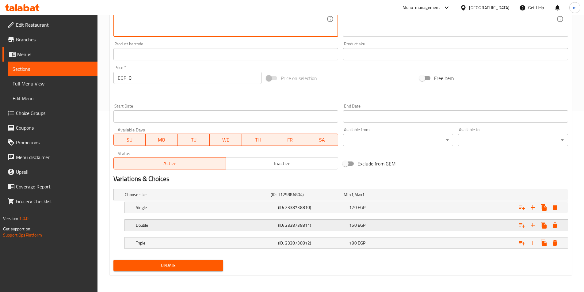
type textarea "Fried chicken breast with lettuce, smoked turkey, and gayel special sauce with …"
click at [314, 227] on h5 "(ID: 2338738811)" at bounding box center [312, 225] width 69 height 6
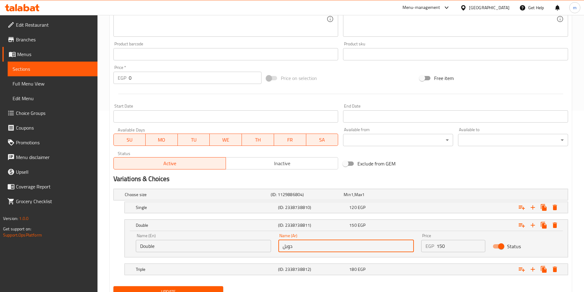
click at [288, 247] on input "دوبل" at bounding box center [346, 246] width 136 height 12
type input "دبل"
click at [313, 265] on div "(ID: 2338738812)" at bounding box center [312, 269] width 71 height 9
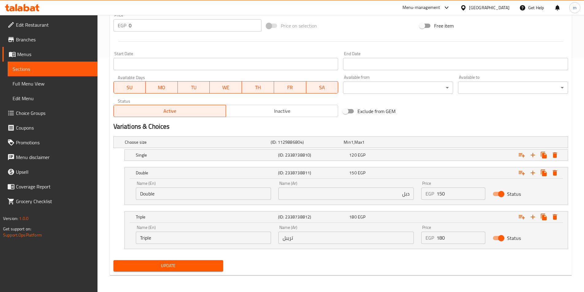
scroll to position [234, 0]
click at [276, 160] on div "Single (ID: 2338738810) 120 EGP" at bounding box center [348, 154] width 427 height 13
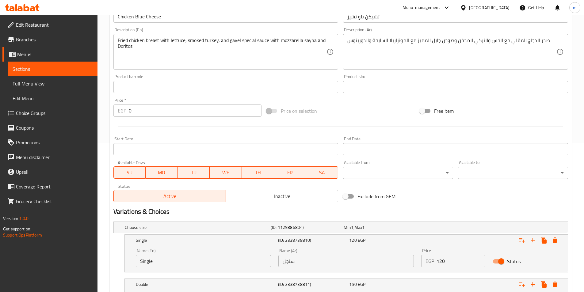
scroll to position [138, 0]
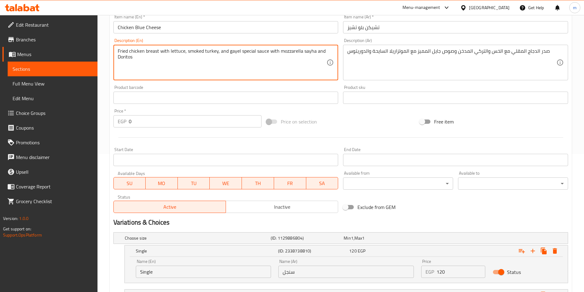
click at [302, 53] on textarea "Fried chicken breast with lettuce, smoked turkey, and gayel special sauce with …" at bounding box center [222, 62] width 209 height 29
paste textarea "Melted"
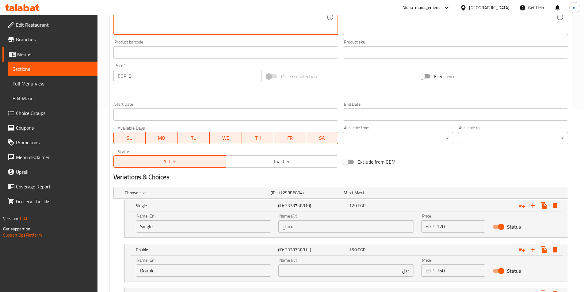
scroll to position [77, 0]
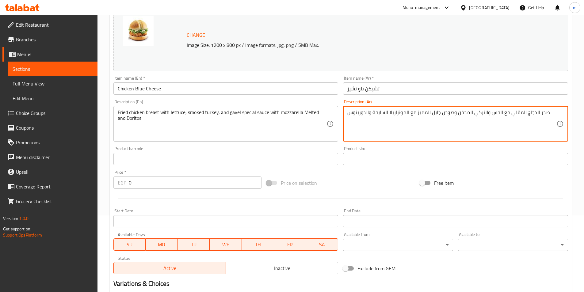
drag, startPoint x: 349, startPoint y: 110, endPoint x: 366, endPoint y: 111, distance: 16.6
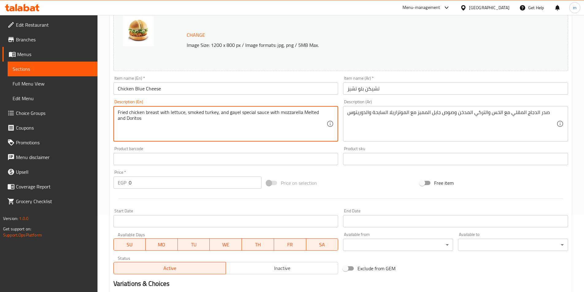
paste textarea
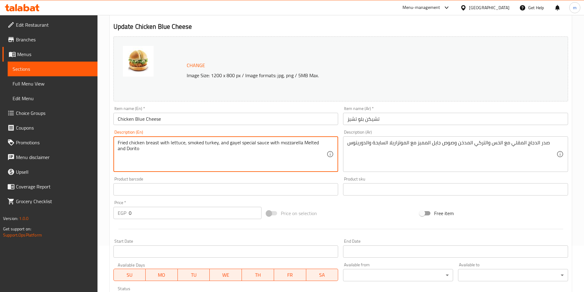
scroll to position [46, 0]
click at [143, 149] on textarea "Fried chicken breast with lettuce, smoked turkey, and gayel special sauce with …" at bounding box center [222, 154] width 209 height 29
type textarea "Fried chicken breast with lettuce, smoked turkey, and gayel special sauce with …"
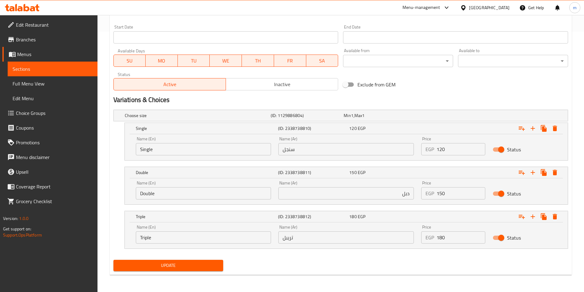
click at [176, 272] on div "Update" at bounding box center [168, 266] width 115 height 16
click at [178, 271] on button "Update" at bounding box center [168, 265] width 110 height 11
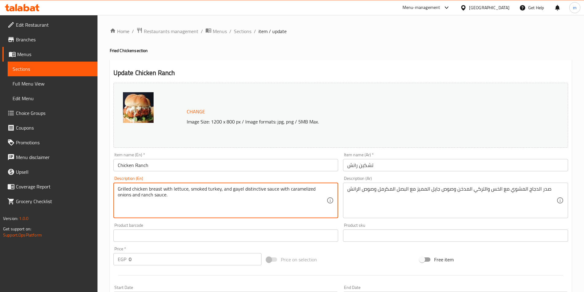
drag, startPoint x: 243, startPoint y: 188, endPoint x: 263, endPoint y: 188, distance: 19.9
click at [263, 188] on textarea "Grilled chicken breast with lettuce, smoked turkey, and gayel distinctive sauce…" at bounding box center [222, 200] width 209 height 29
paste textarea "special"
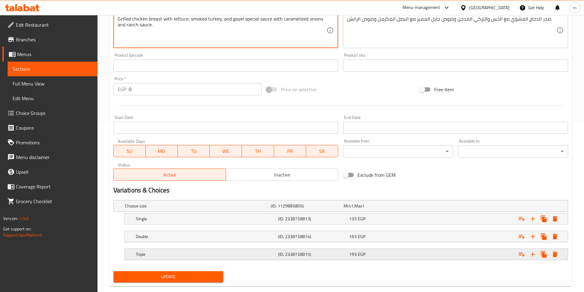
scroll to position [182, 0]
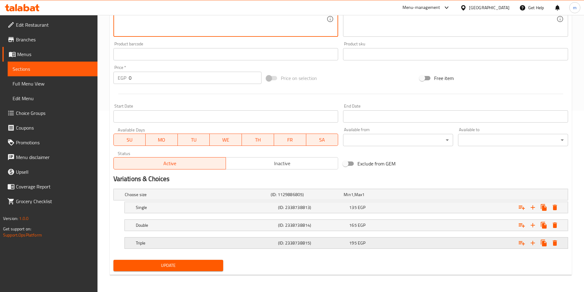
type textarea "Grilled chicken breast with lettuce, smoked turkey, and gayel special sauce wit…"
click at [356, 244] on span "195" at bounding box center [352, 243] width 7 height 8
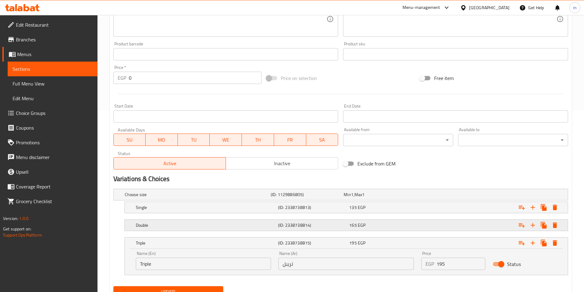
click at [361, 231] on div "Double (ID: 2338738814) 165 EGP" at bounding box center [348, 225] width 427 height 13
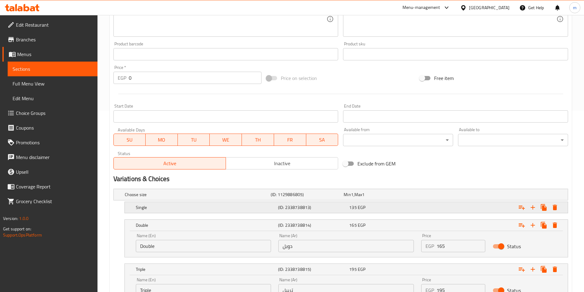
click at [366, 214] on div "Single (ID: 2338738813) 135 EGP" at bounding box center [348, 207] width 427 height 13
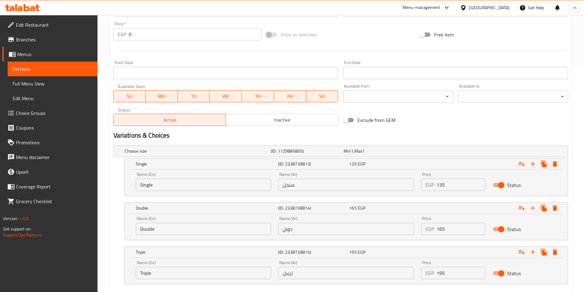
scroll to position [261, 0]
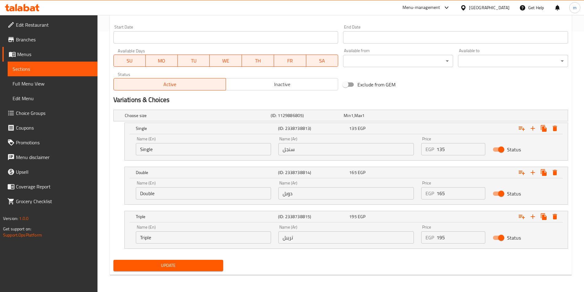
click at [306, 194] on input "دوبل" at bounding box center [346, 193] width 136 height 12
type input "دبل"
click at [201, 266] on span "Update" at bounding box center [168, 266] width 100 height 8
click at [176, 263] on span "Update" at bounding box center [168, 266] width 100 height 8
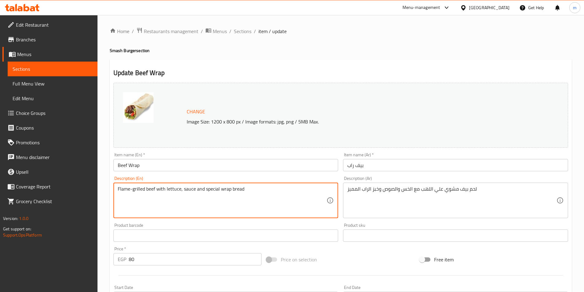
click at [145, 189] on textarea "Flame-grilled beef with lettuce, sauce and special wrap bread" at bounding box center [222, 200] width 209 height 29
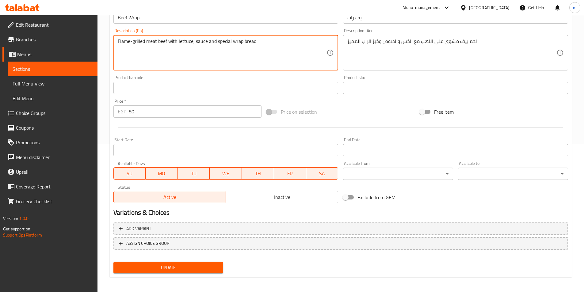
scroll to position [150, 0]
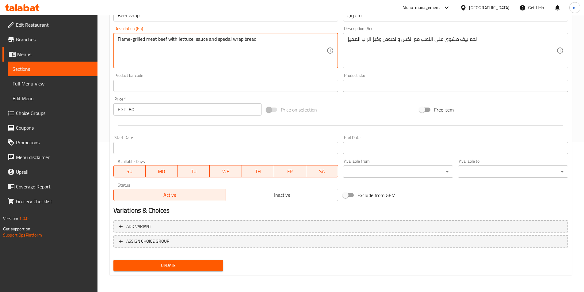
type textarea "Flame-grilled meat beef with lettuce, sauce and special wrap bread"
click at [201, 263] on span "Update" at bounding box center [168, 266] width 100 height 8
drag, startPoint x: 148, startPoint y: 40, endPoint x: 167, endPoint y: 44, distance: 19.7
click at [167, 44] on textarea "Flame-grilled meat beef with lettuce, sauce and special wrap bread" at bounding box center [222, 50] width 209 height 29
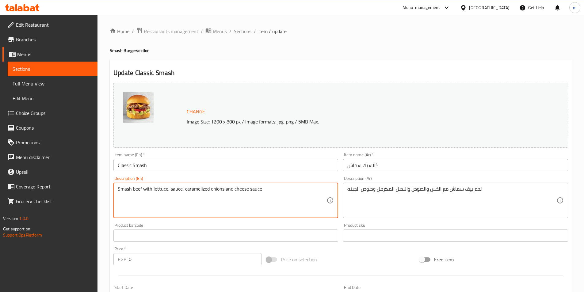
drag, startPoint x: 133, startPoint y: 190, endPoint x: 142, endPoint y: 190, distance: 8.9
click at [142, 190] on textarea "Smash beef with lettuce, sauce, caramelized onions and cheese sauce" at bounding box center [222, 200] width 209 height 29
paste textarea "meat"
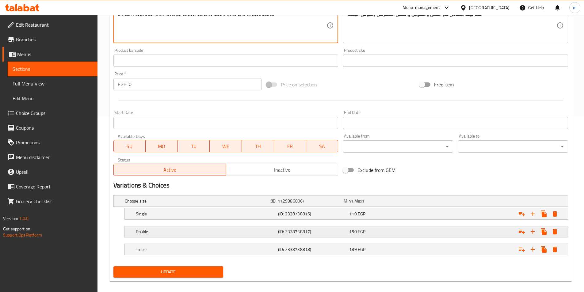
scroll to position [182, 0]
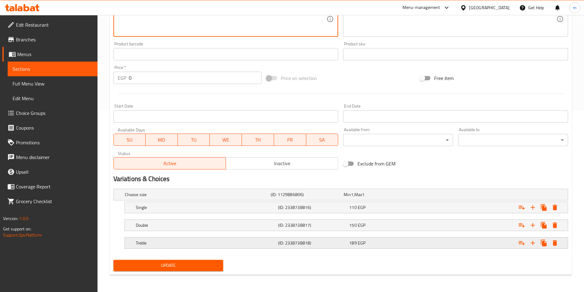
type textarea "Smash meat beef with lettuce, sauce, caramelized onions and cheese sauce"
drag, startPoint x: 339, startPoint y: 240, endPoint x: 343, endPoint y: 233, distance: 8.8
click at [339, 240] on h5 "(ID: 2338738818)" at bounding box center [312, 243] width 69 height 6
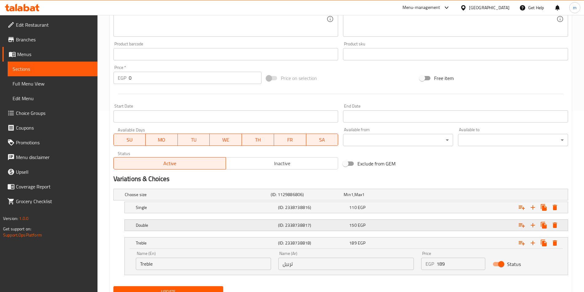
click at [347, 225] on div "(ID: 2338738817)" at bounding box center [312, 225] width 71 height 9
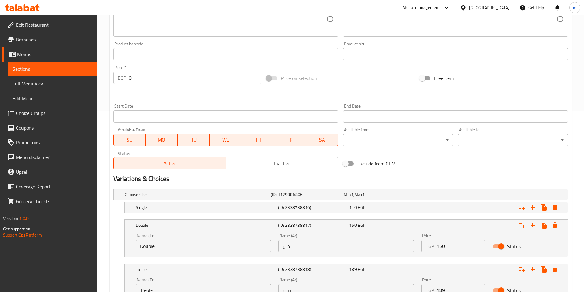
click at [352, 217] on nav at bounding box center [340, 217] width 455 height 5
click at [354, 215] on nav at bounding box center [340, 217] width 455 height 5
click at [355, 213] on div "Single (ID: 2338738816) 110 EGP" at bounding box center [348, 207] width 427 height 13
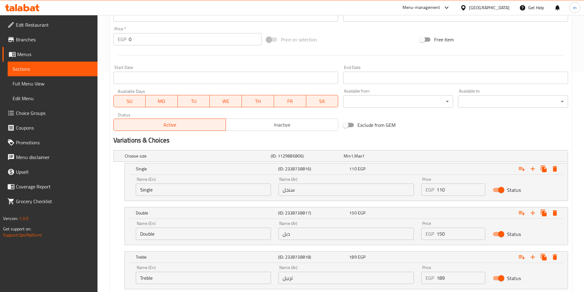
scroll to position [261, 0]
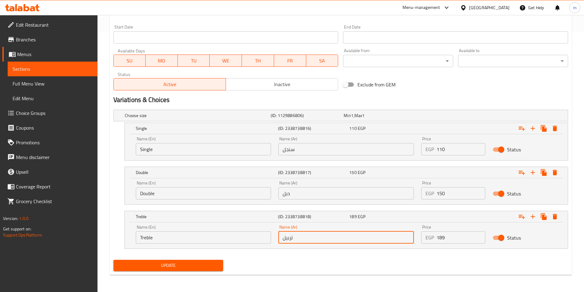
click at [297, 240] on input "تربيل" at bounding box center [346, 238] width 136 height 12
